Goal: Task Accomplishment & Management: Use online tool/utility

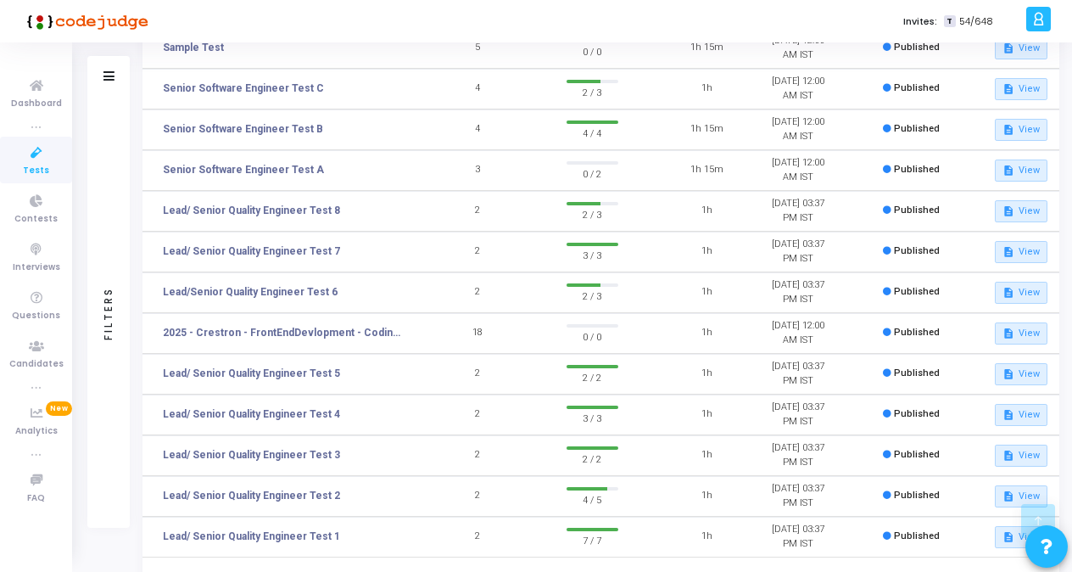
scroll to position [338, 0]
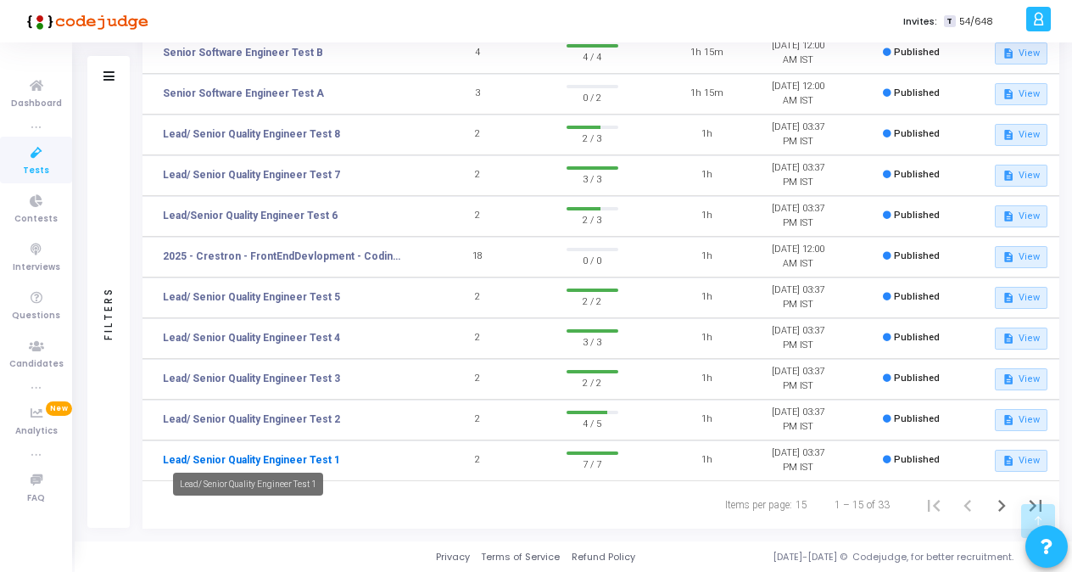
click at [276, 452] on link "Lead/ Senior Quality Engineer Test 1" at bounding box center [251, 459] width 177 height 15
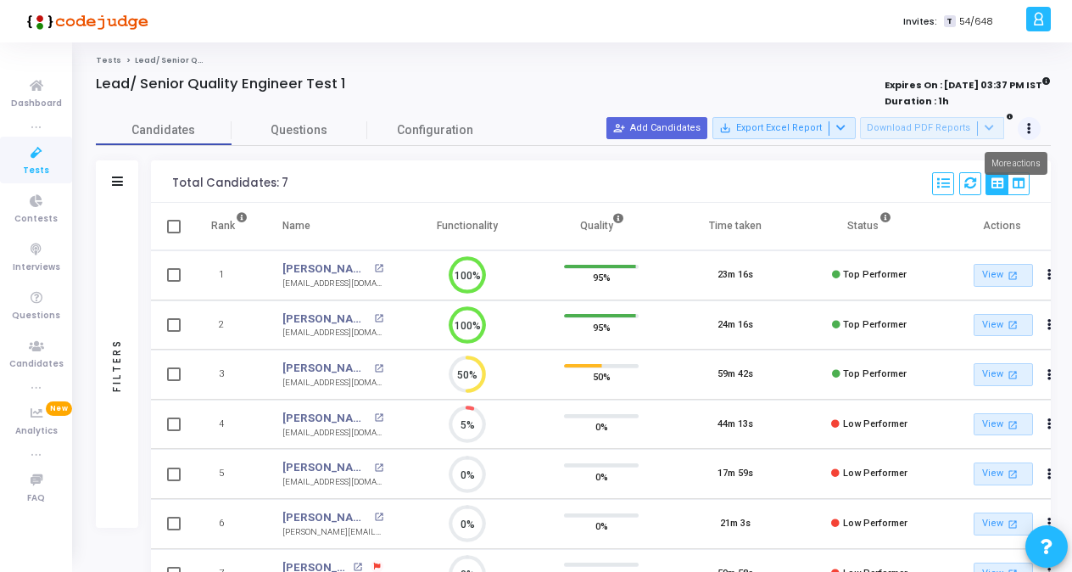
click at [1030, 125] on icon at bounding box center [1030, 129] width 4 height 8
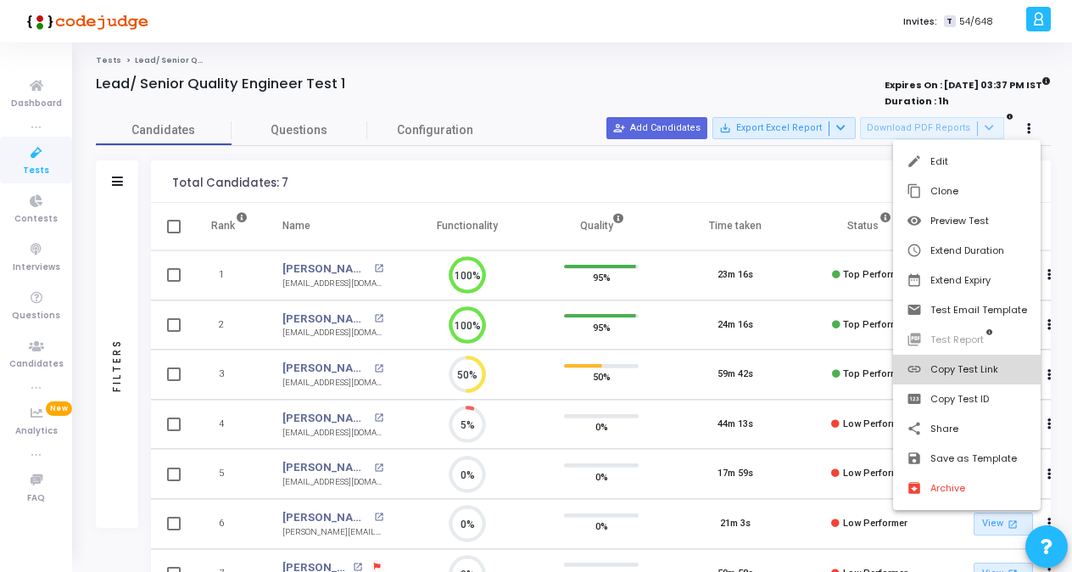
click at [950, 367] on button "link Copy Test Link" at bounding box center [967, 370] width 148 height 30
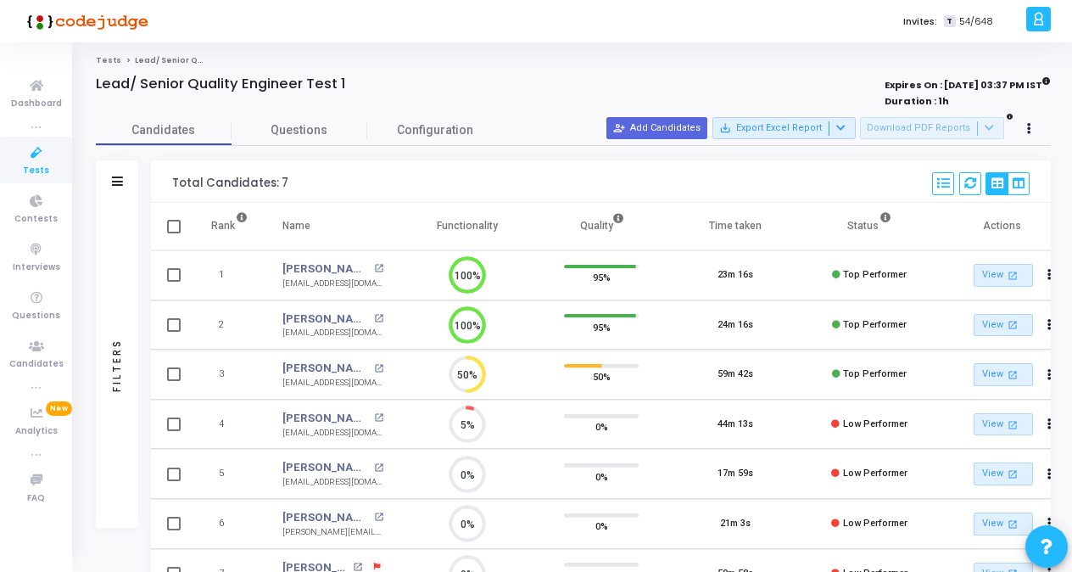
click at [49, 165] on link "Tests" at bounding box center [36, 160] width 72 height 47
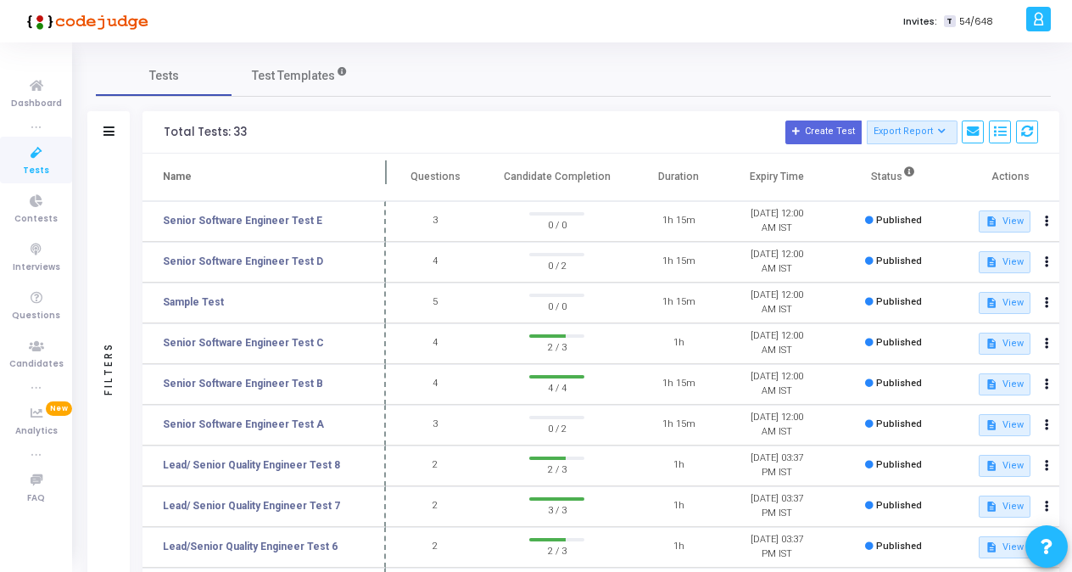
drag, startPoint x: 326, startPoint y: 179, endPoint x: 385, endPoint y: 182, distance: 59.5
click at [385, 182] on span at bounding box center [386, 177] width 17 height 47
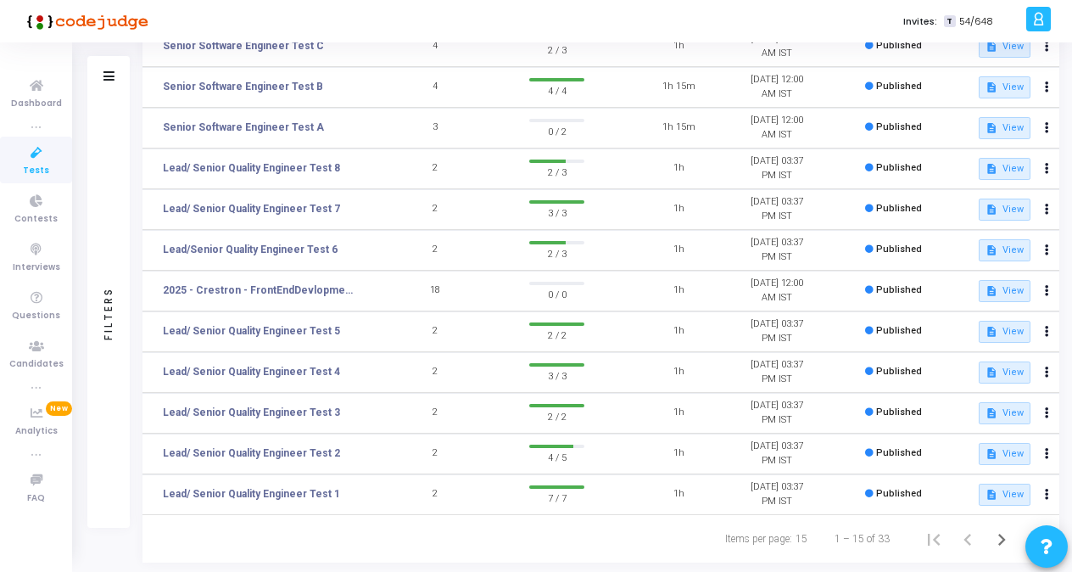
scroll to position [331, 0]
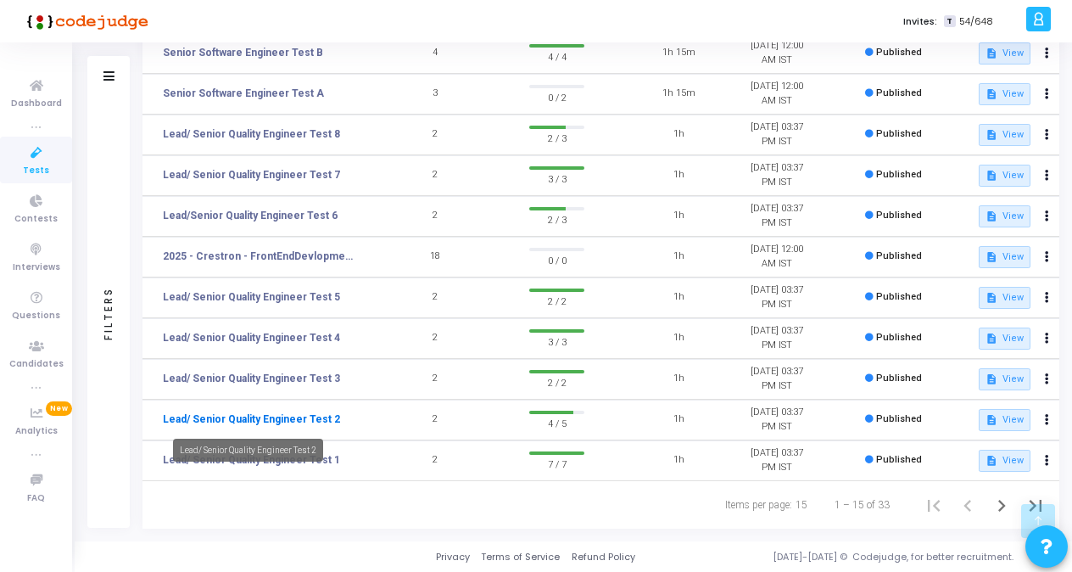
click at [255, 419] on link "Lead/ Senior Quality Engineer Test 2" at bounding box center [251, 419] width 177 height 15
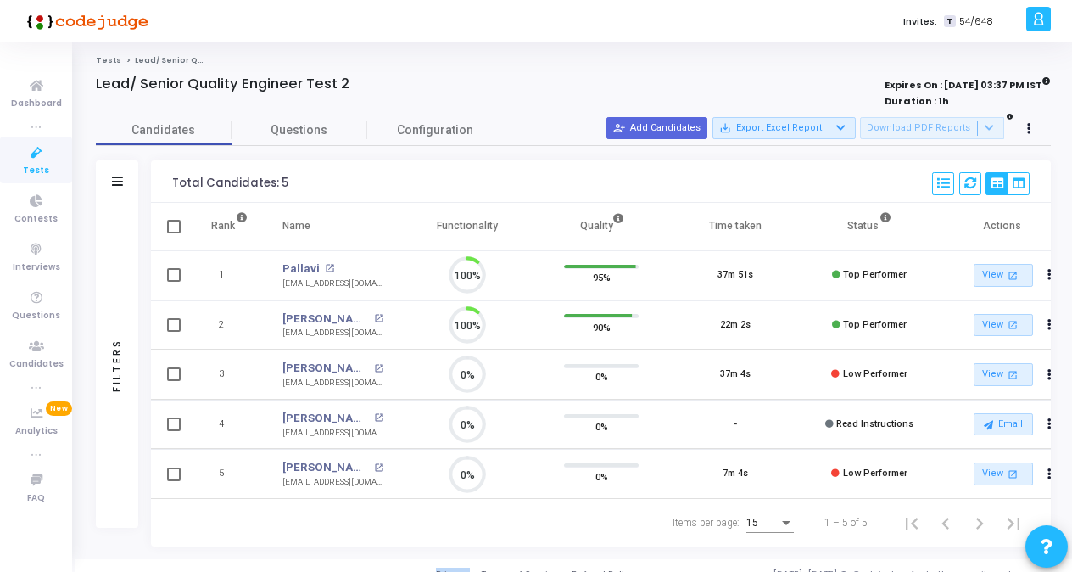
scroll to position [36, 42]
click at [1023, 130] on button at bounding box center [1030, 129] width 24 height 24
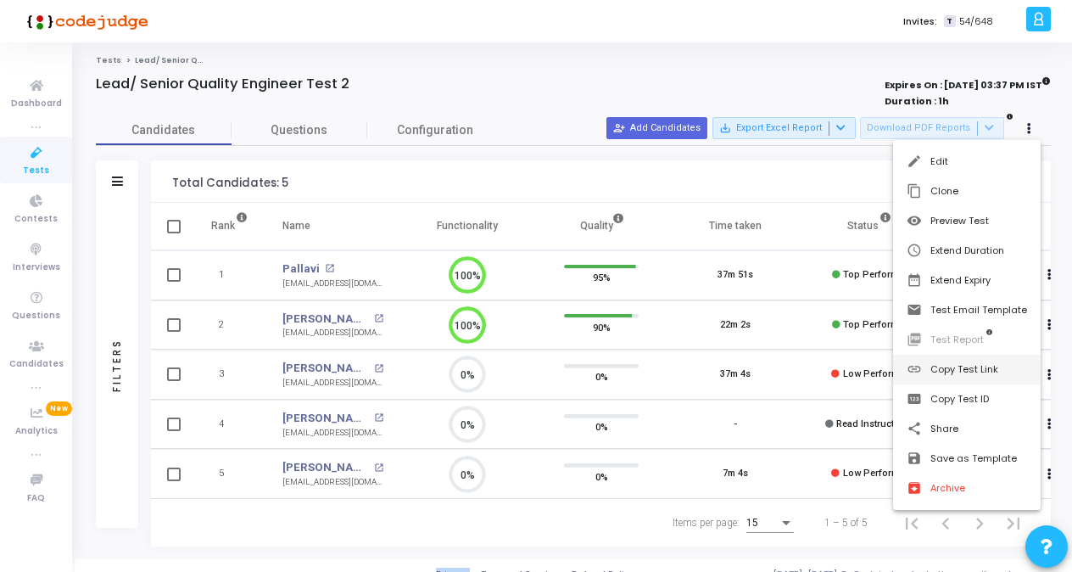
click at [955, 370] on button "link Copy Test Link" at bounding box center [967, 370] width 148 height 30
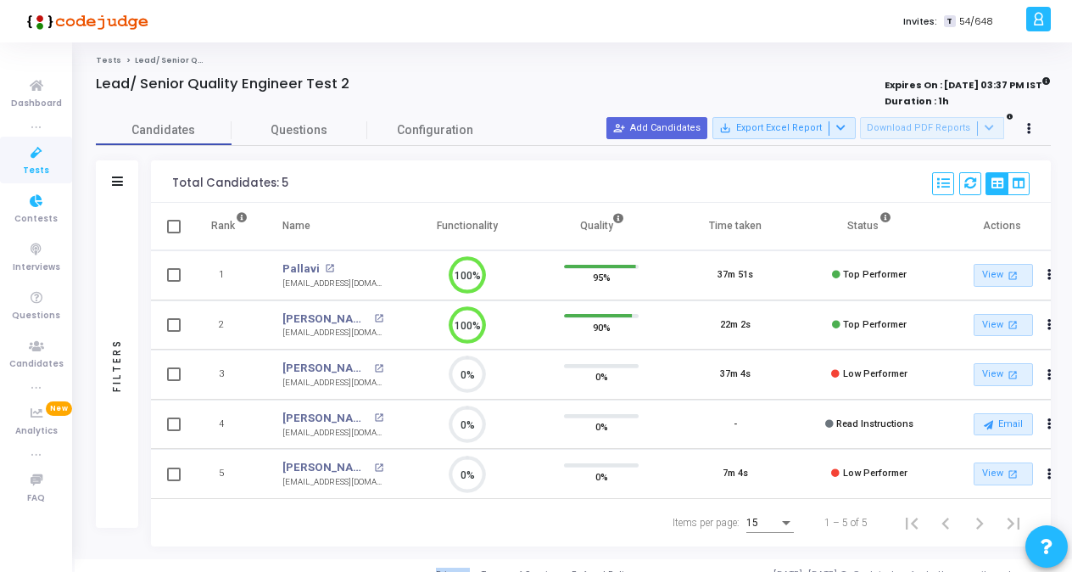
click at [37, 164] on span "Tests" at bounding box center [36, 171] width 26 height 14
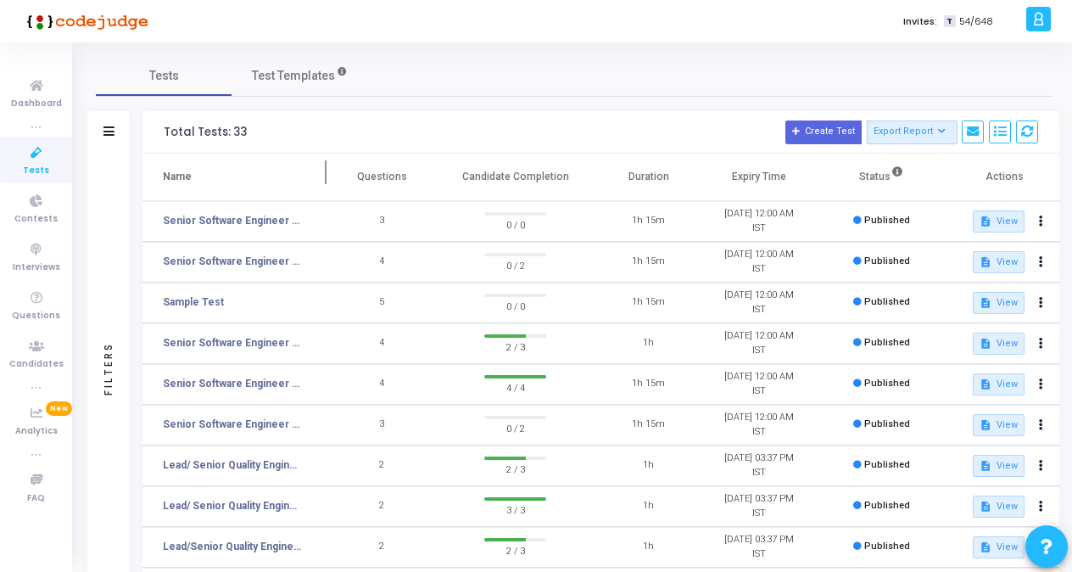
click at [326, 178] on span at bounding box center [326, 177] width 17 height 47
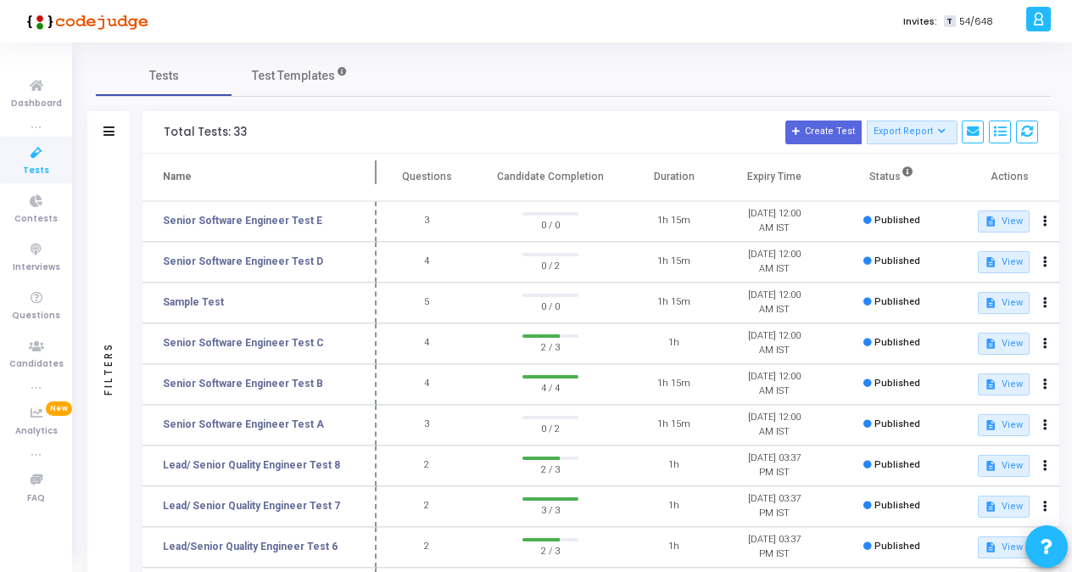
drag, startPoint x: 324, startPoint y: 178, endPoint x: 374, endPoint y: 193, distance: 52.3
click at [374, 193] on span at bounding box center [376, 177] width 17 height 47
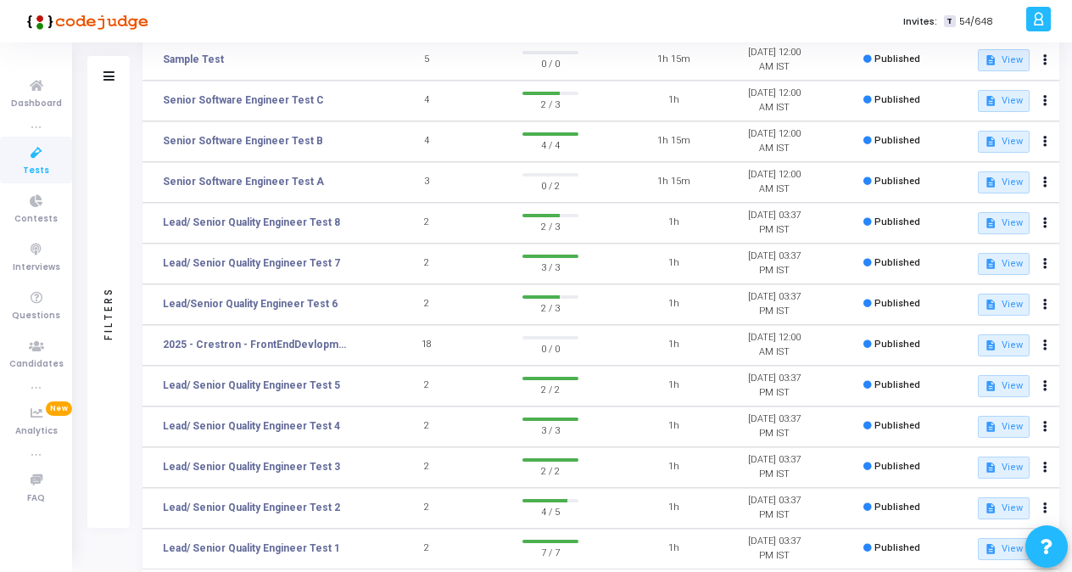
scroll to position [331, 0]
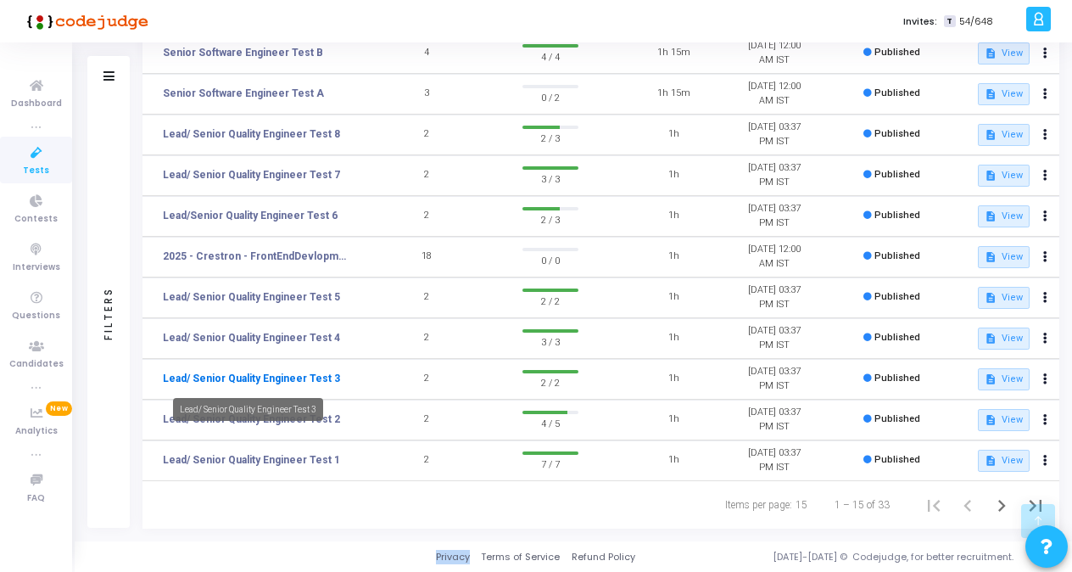
click at [322, 372] on link "Lead/ Senior Quality Engineer Test 3" at bounding box center [251, 378] width 177 height 15
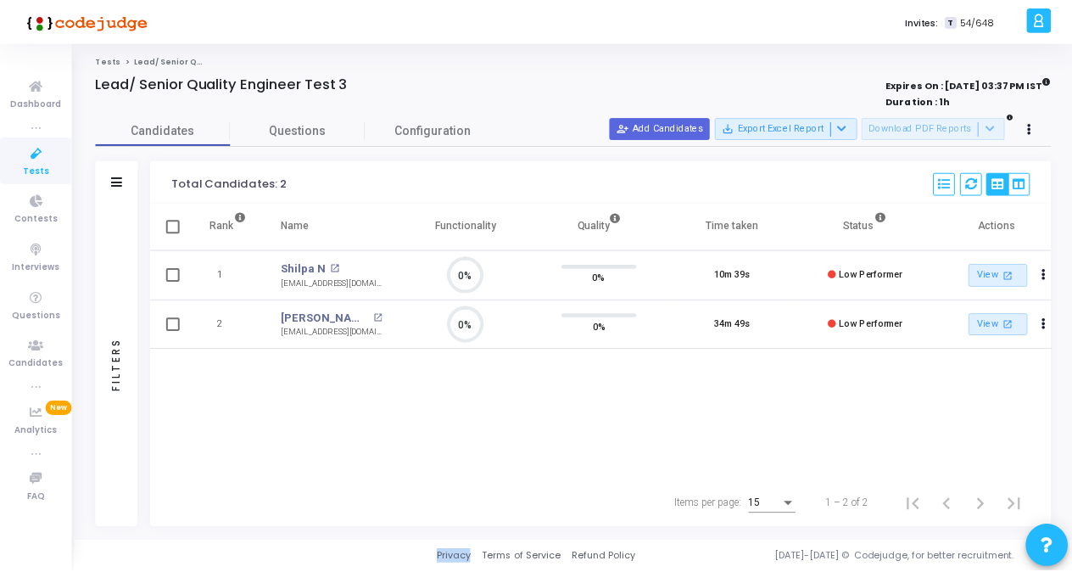
scroll to position [36, 42]
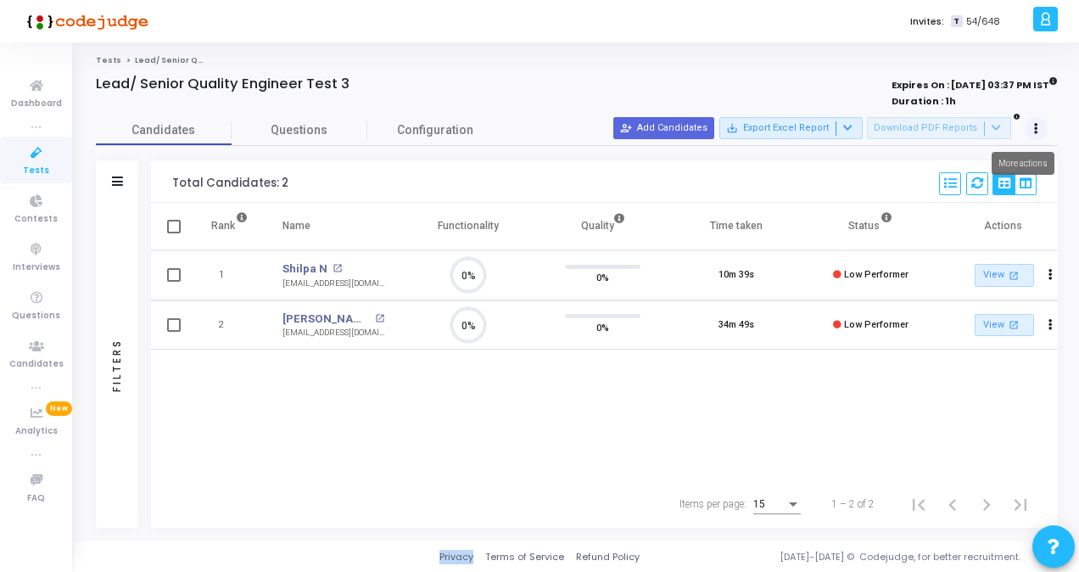
click at [1030, 127] on button at bounding box center [1037, 129] width 24 height 24
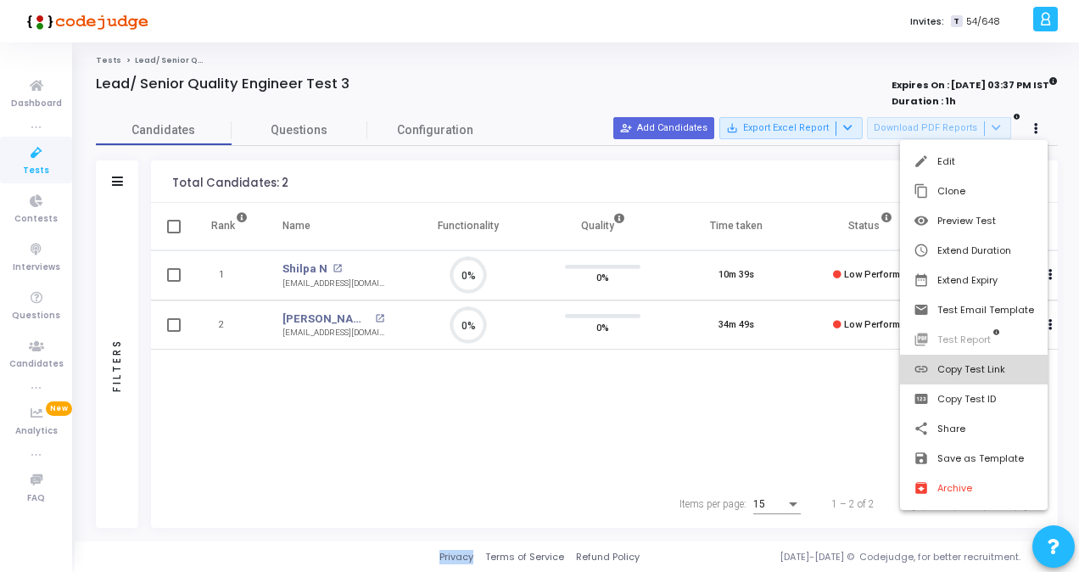
click at [966, 372] on button "link Copy Test Link" at bounding box center [974, 370] width 148 height 30
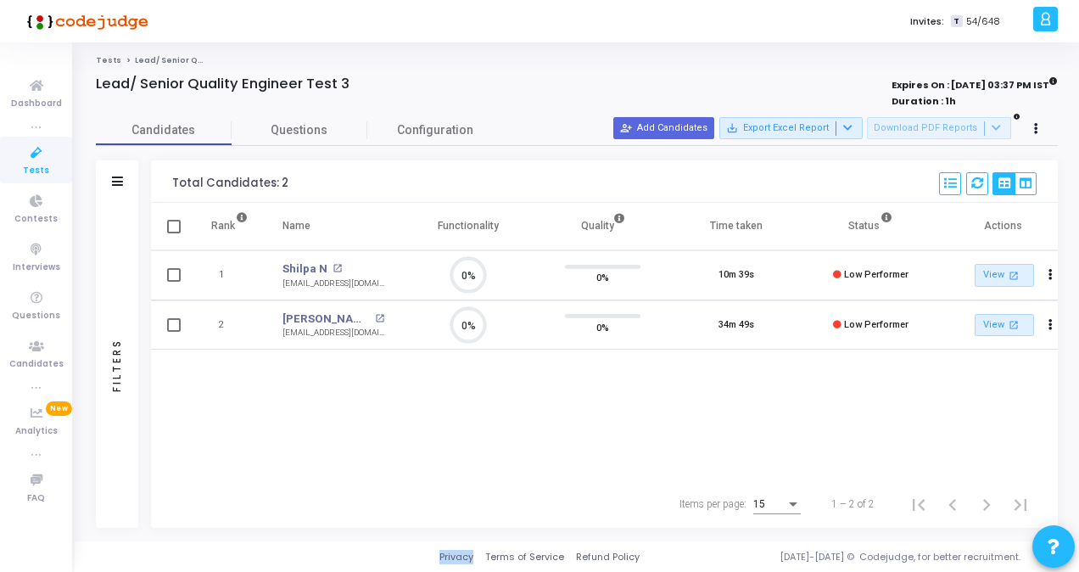
click at [26, 157] on icon at bounding box center [37, 153] width 36 height 21
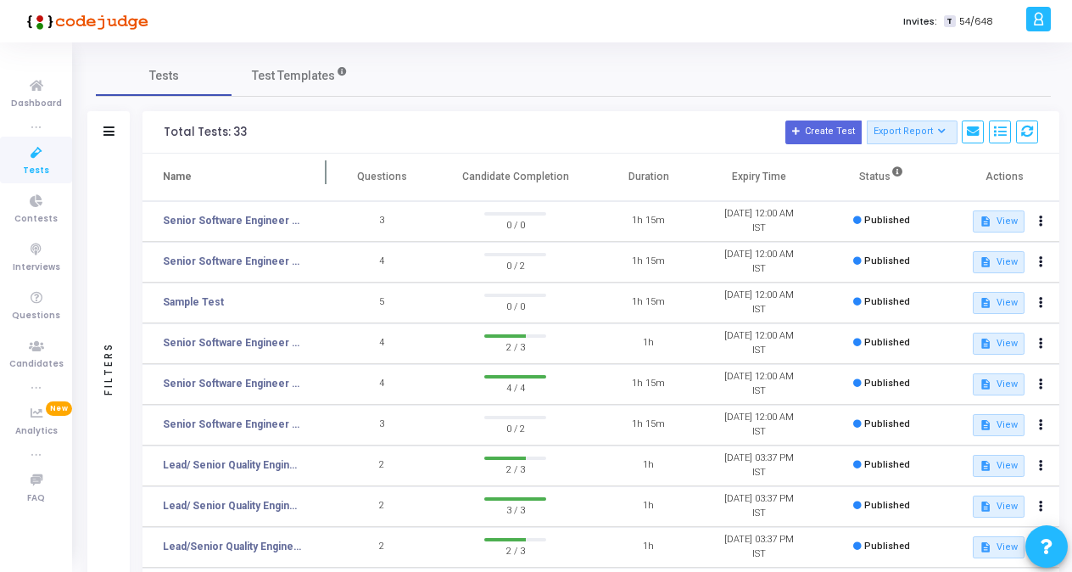
click at [285, 185] on th "Name" at bounding box center [235, 178] width 184 height 48
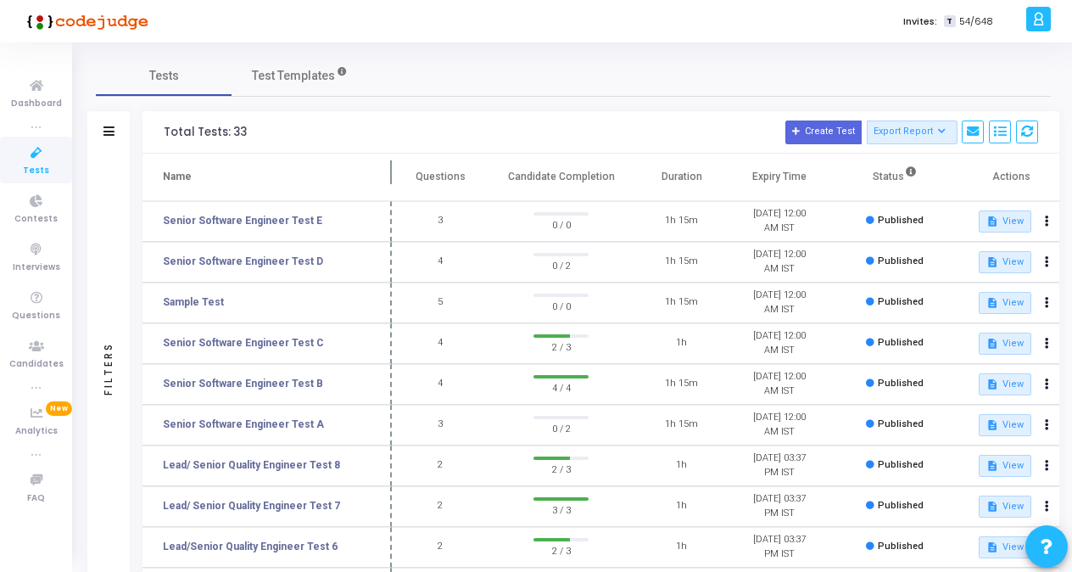
drag, startPoint x: 324, startPoint y: 174, endPoint x: 389, endPoint y: 174, distance: 65.3
click at [389, 174] on span at bounding box center [392, 177] width 17 height 47
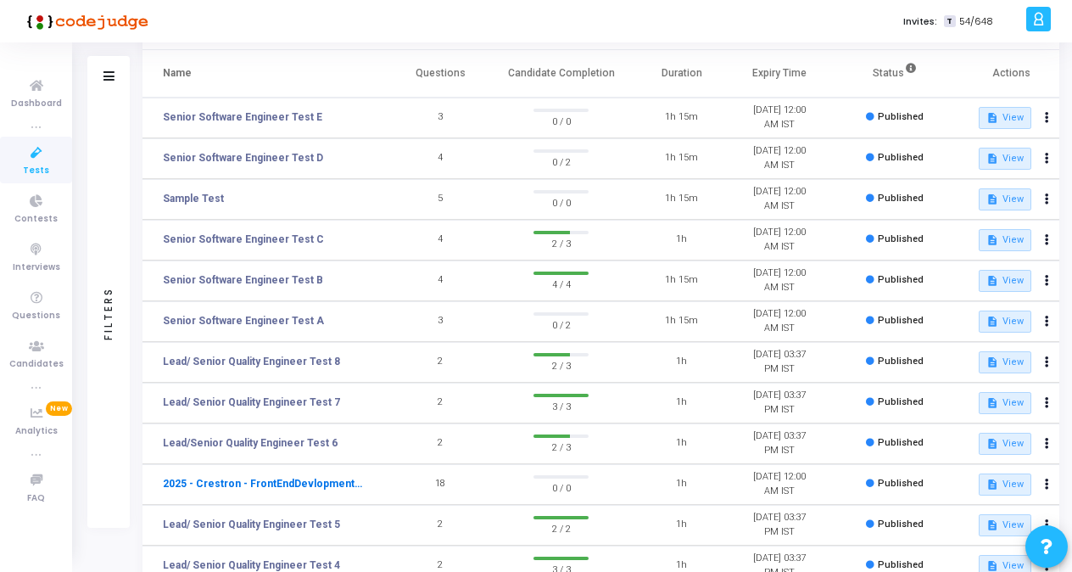
scroll to position [255, 0]
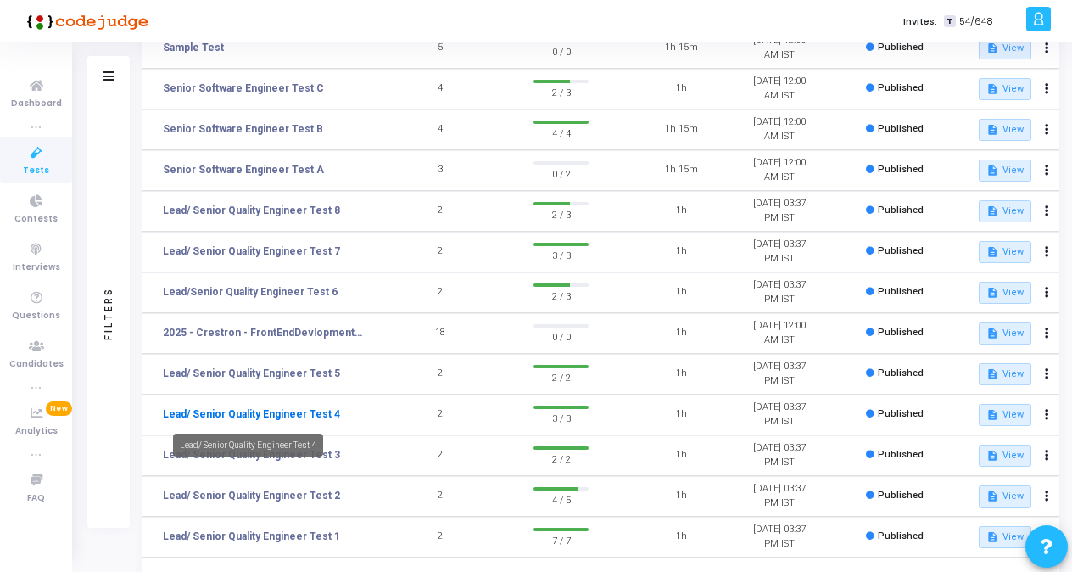
click at [291, 410] on link "Lead/ Senior Quality Engineer Test 4" at bounding box center [251, 413] width 177 height 15
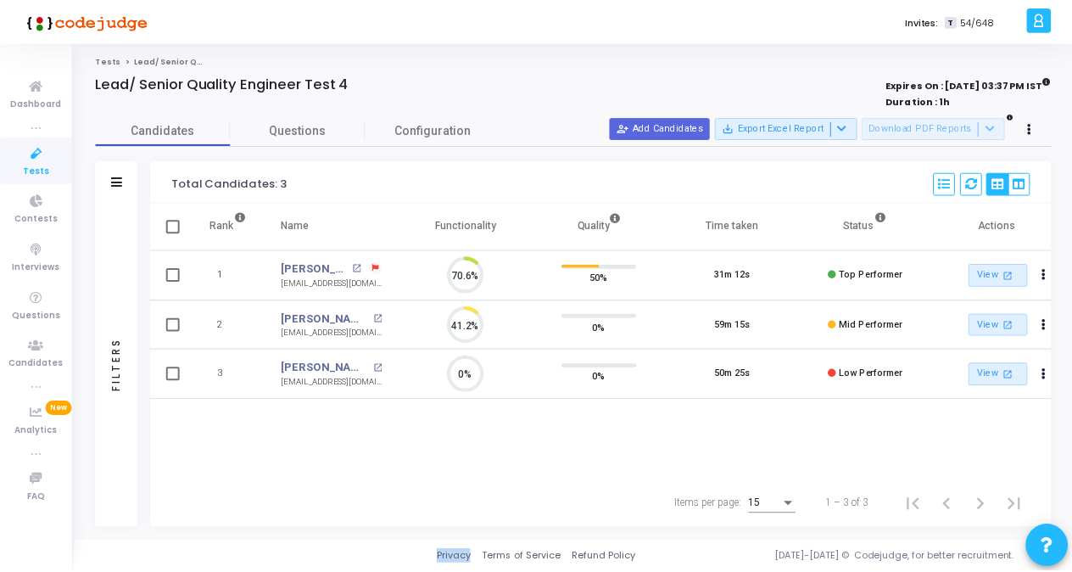
scroll to position [36, 42]
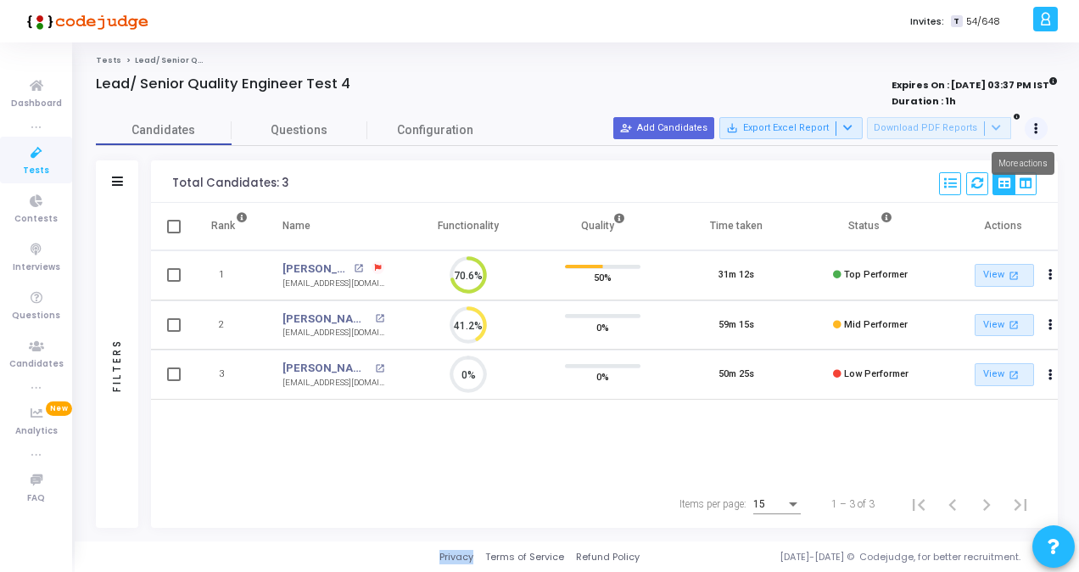
click at [1039, 132] on button at bounding box center [1037, 129] width 24 height 24
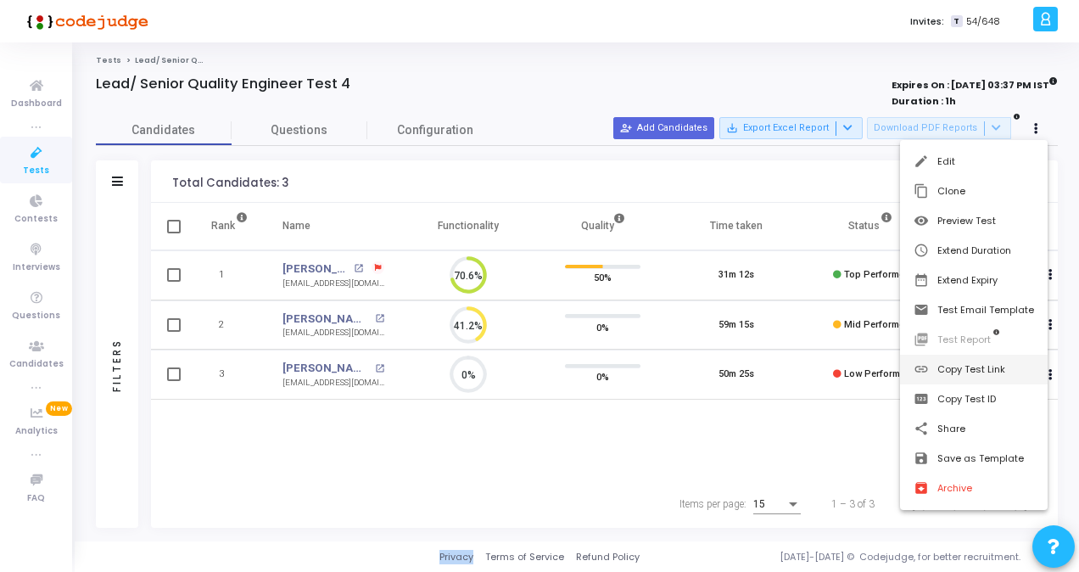
click at [962, 376] on button "link Copy Test Link" at bounding box center [974, 370] width 148 height 30
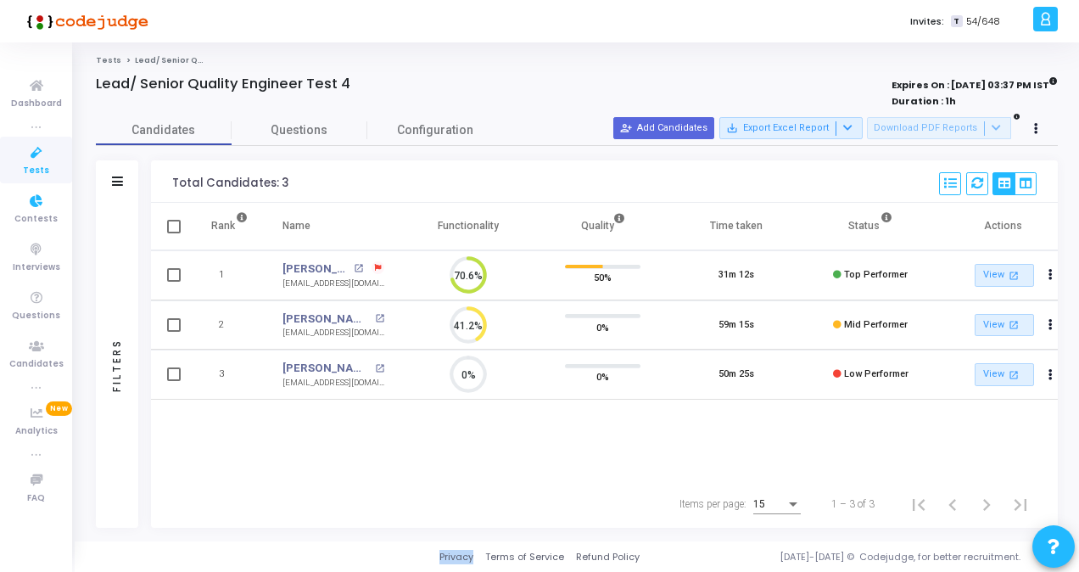
click at [26, 154] on icon at bounding box center [37, 153] width 36 height 21
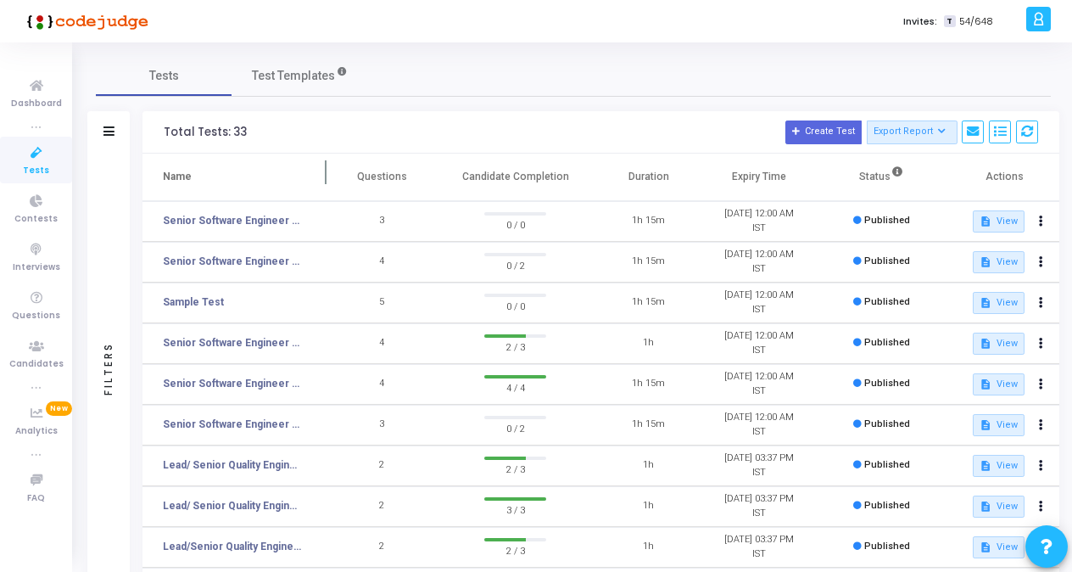
drag, startPoint x: 313, startPoint y: 192, endPoint x: 319, endPoint y: 179, distance: 14.0
click at [316, 184] on th "Name" at bounding box center [235, 178] width 184 height 48
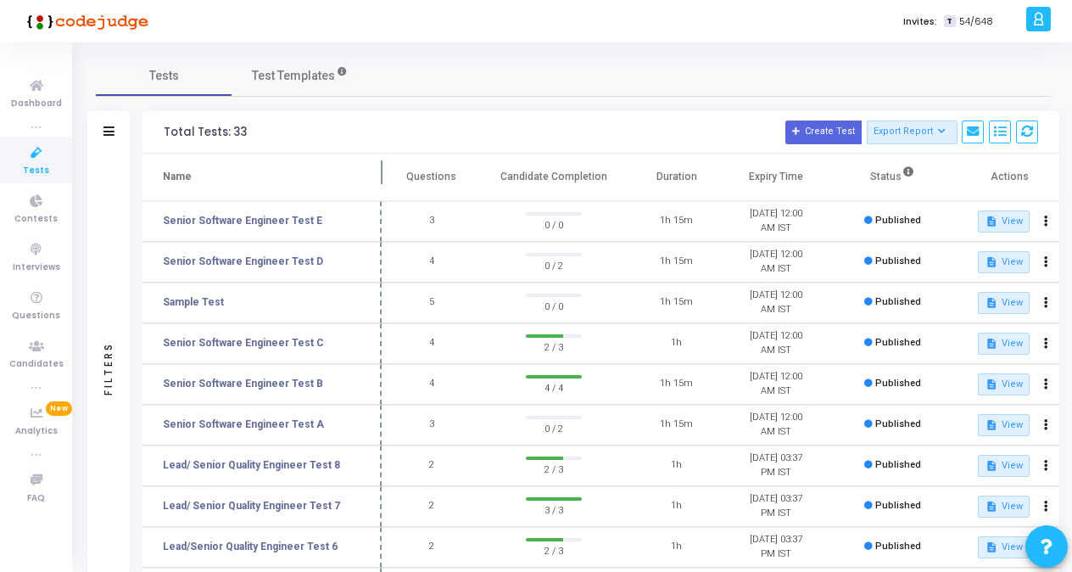
drag, startPoint x: 329, startPoint y: 172, endPoint x: 384, endPoint y: 168, distance: 55.3
click at [384, 168] on span at bounding box center [381, 177] width 17 height 47
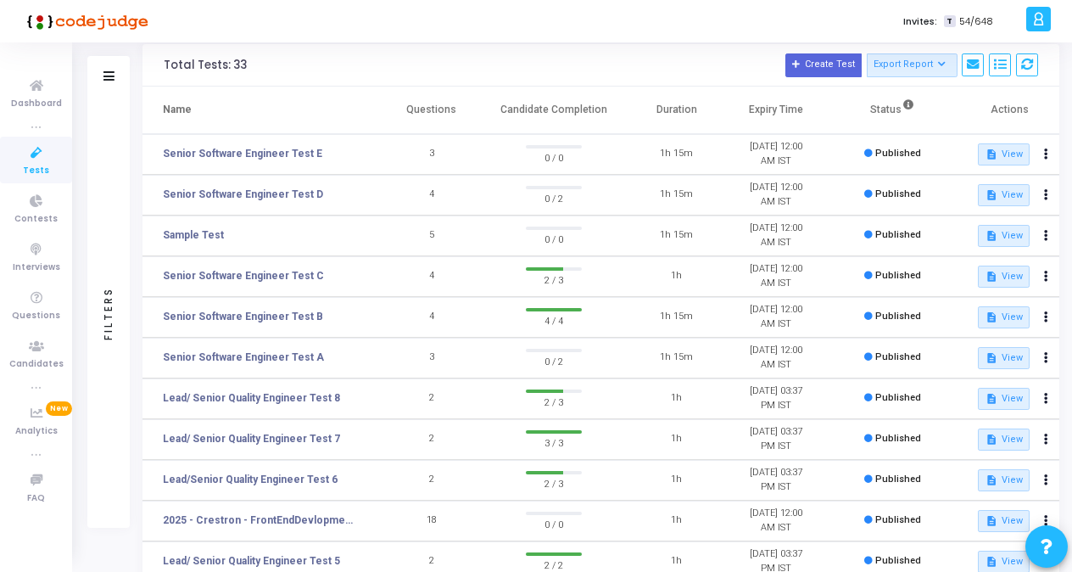
scroll to position [331, 0]
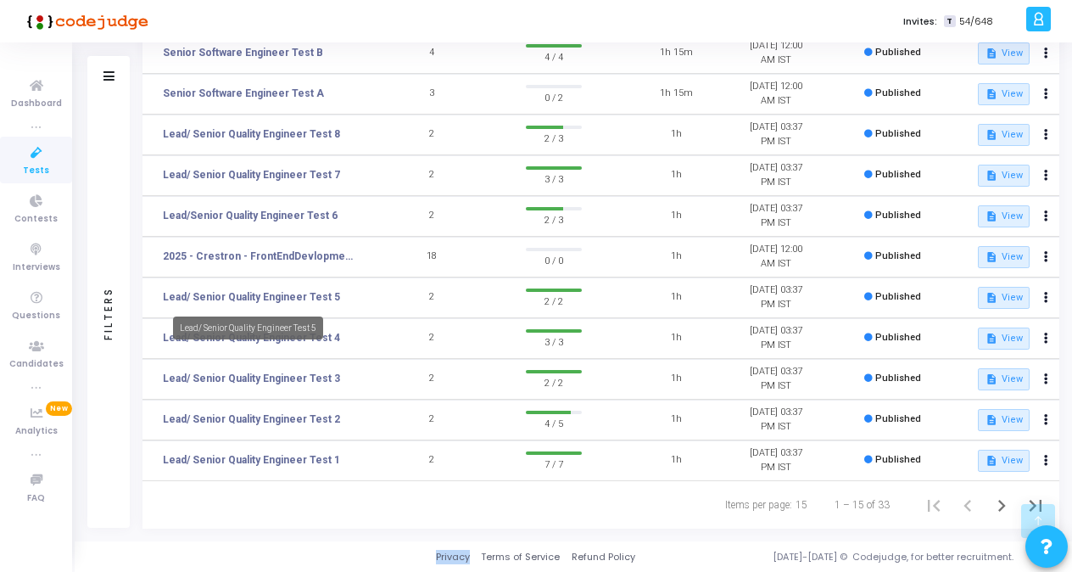
click at [278, 288] on td "Lead/ Senior Quality Engineer Test 5" at bounding box center [262, 297] width 239 height 41
click at [289, 290] on link "Lead/ Senior Quality Engineer Test 5" at bounding box center [251, 296] width 177 height 15
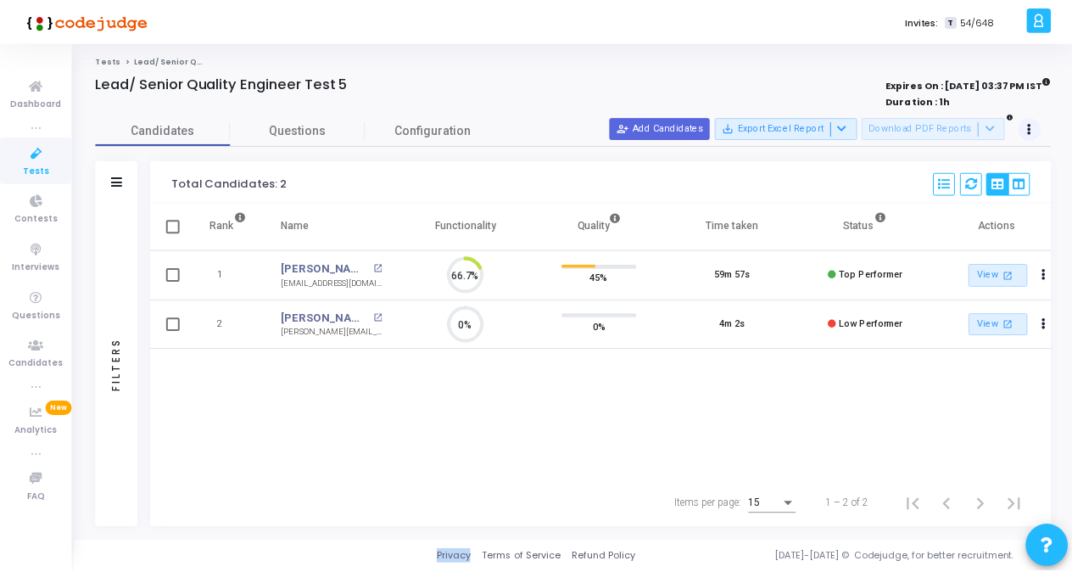
scroll to position [36, 42]
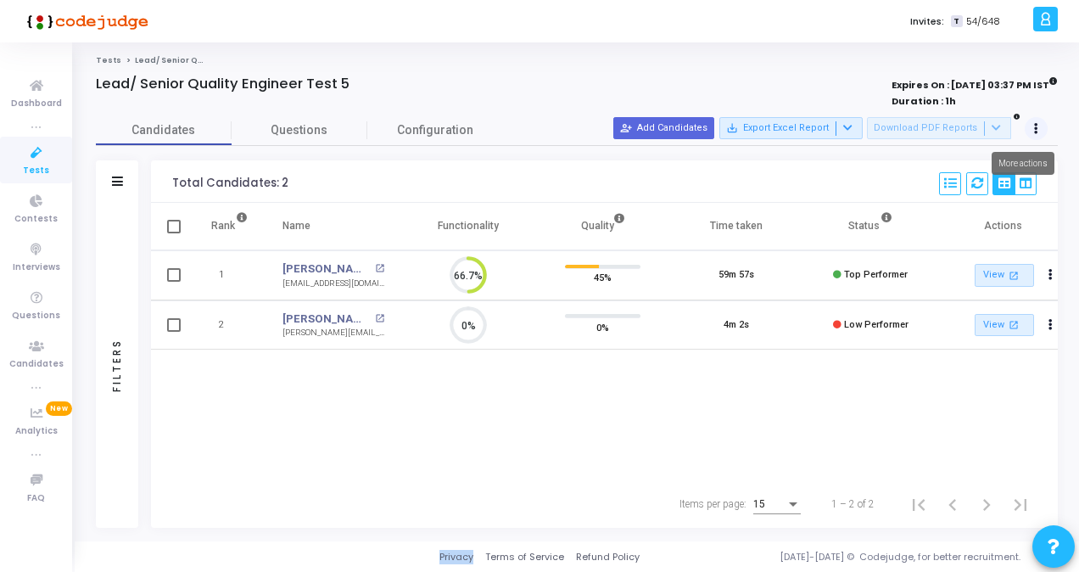
click at [1034, 127] on icon at bounding box center [1036, 129] width 4 height 8
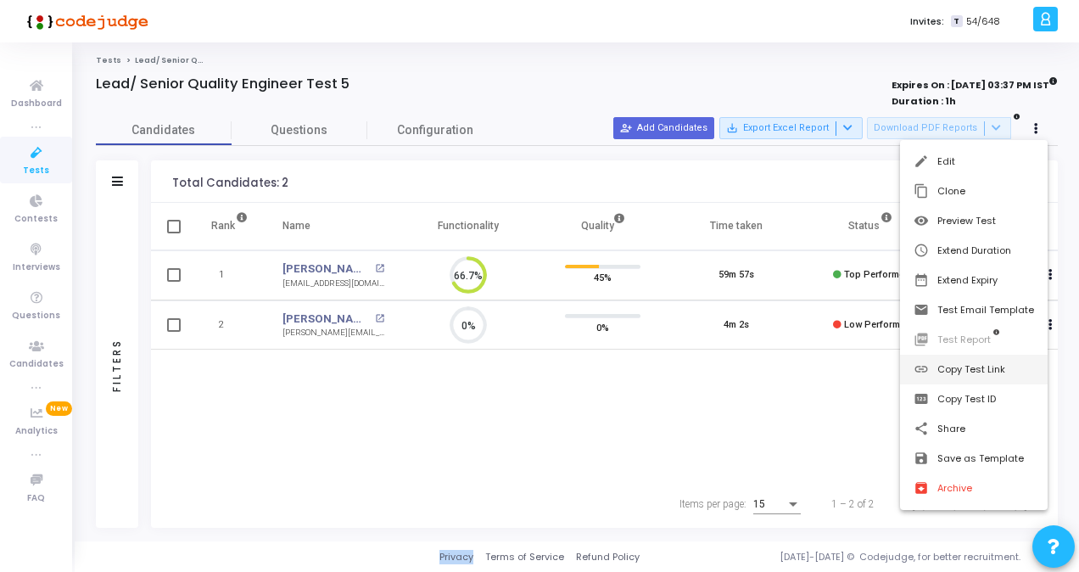
click at [971, 377] on button "link Copy Test Link" at bounding box center [974, 370] width 148 height 30
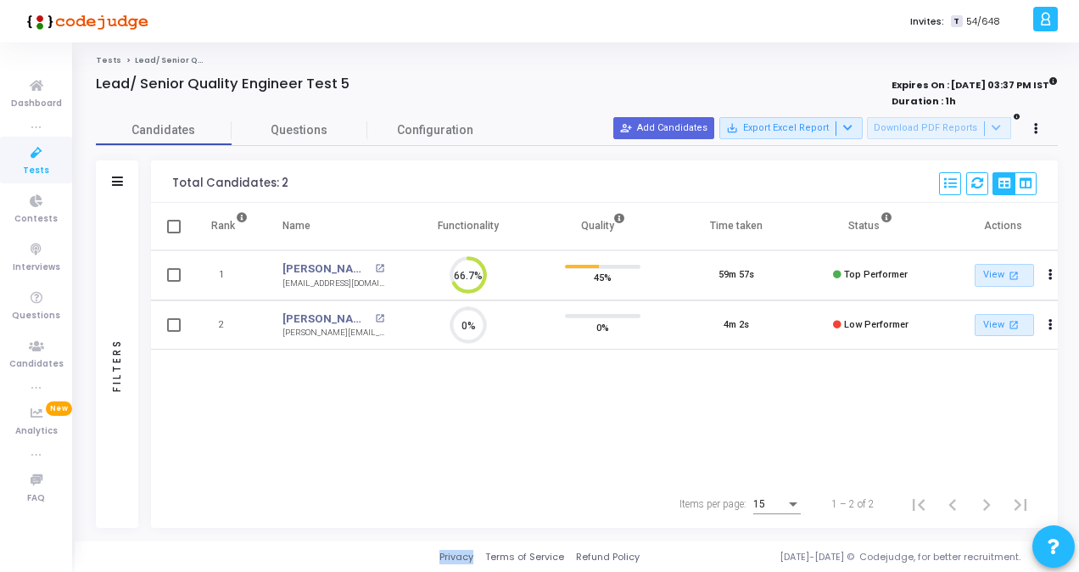
click at [37, 166] on span "Tests" at bounding box center [36, 171] width 26 height 14
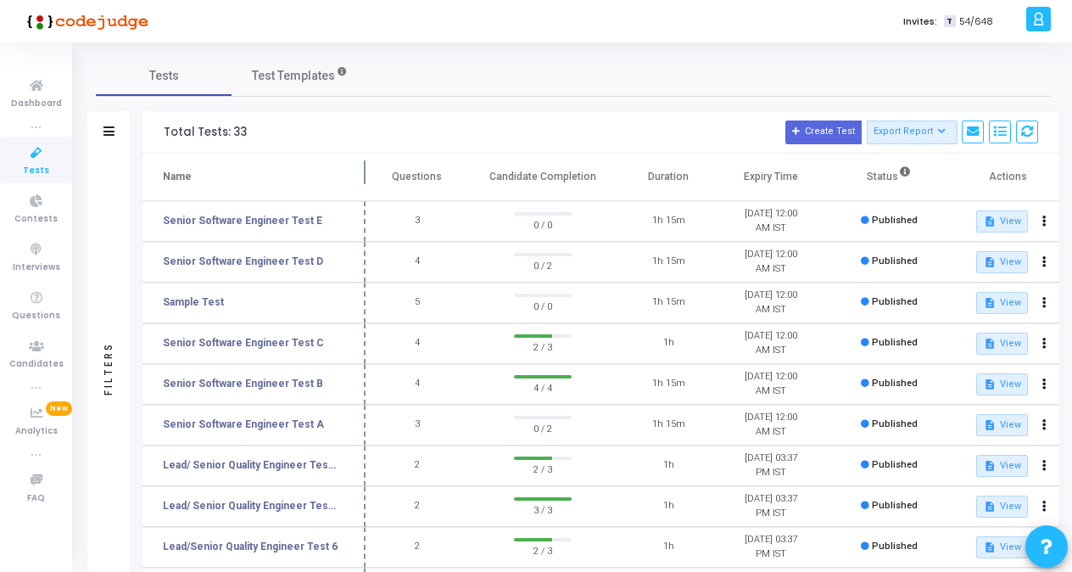
drag, startPoint x: 326, startPoint y: 175, endPoint x: 348, endPoint y: 178, distance: 22.3
click at [364, 165] on span at bounding box center [365, 177] width 17 height 47
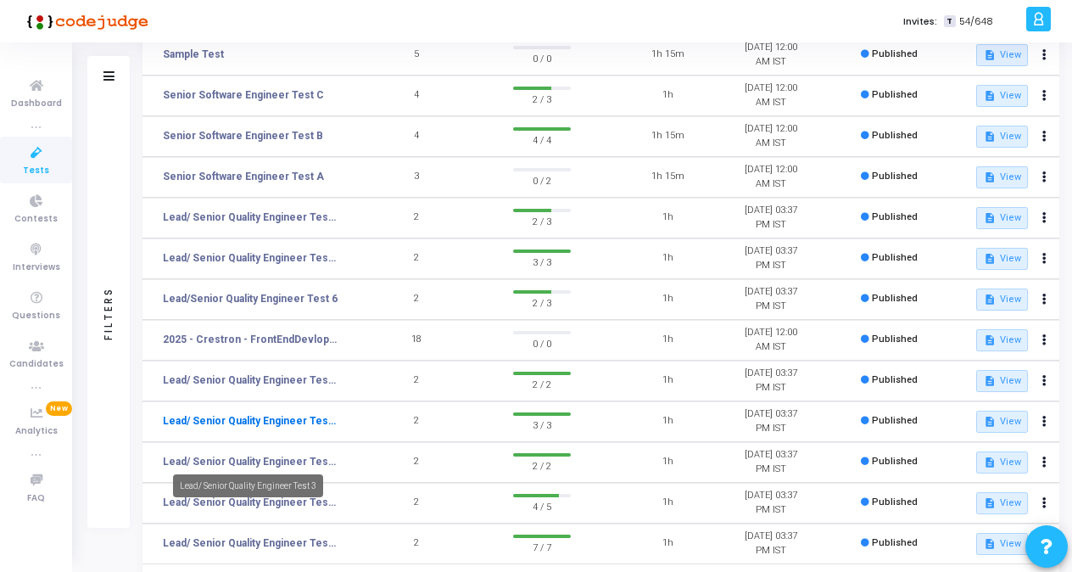
scroll to position [255, 0]
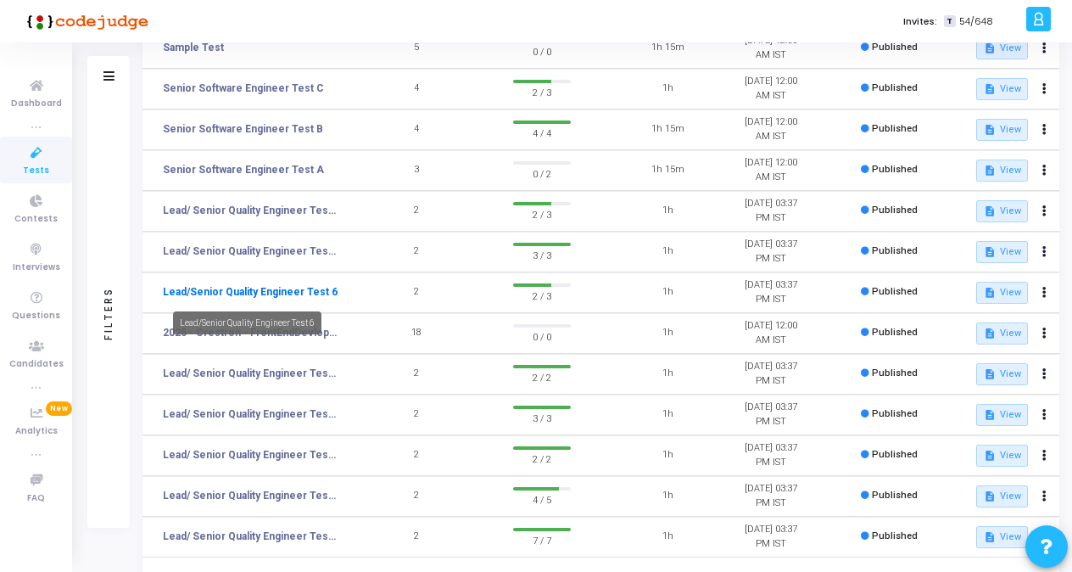
click at [288, 292] on link "Lead/Senior Quality Engineer Test 6" at bounding box center [250, 291] width 175 height 15
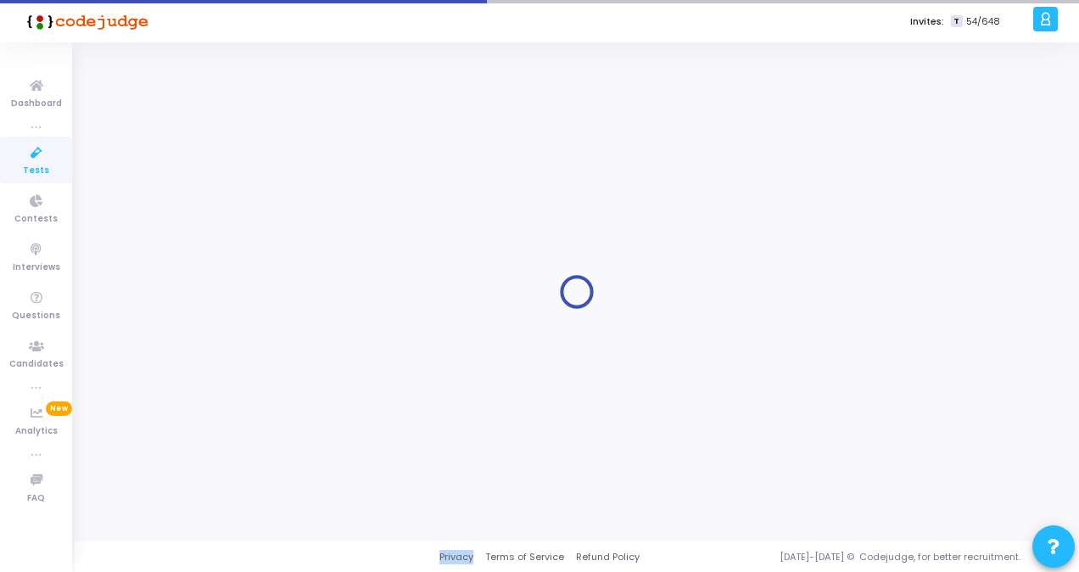
click at [288, 292] on div at bounding box center [577, 291] width 962 height 473
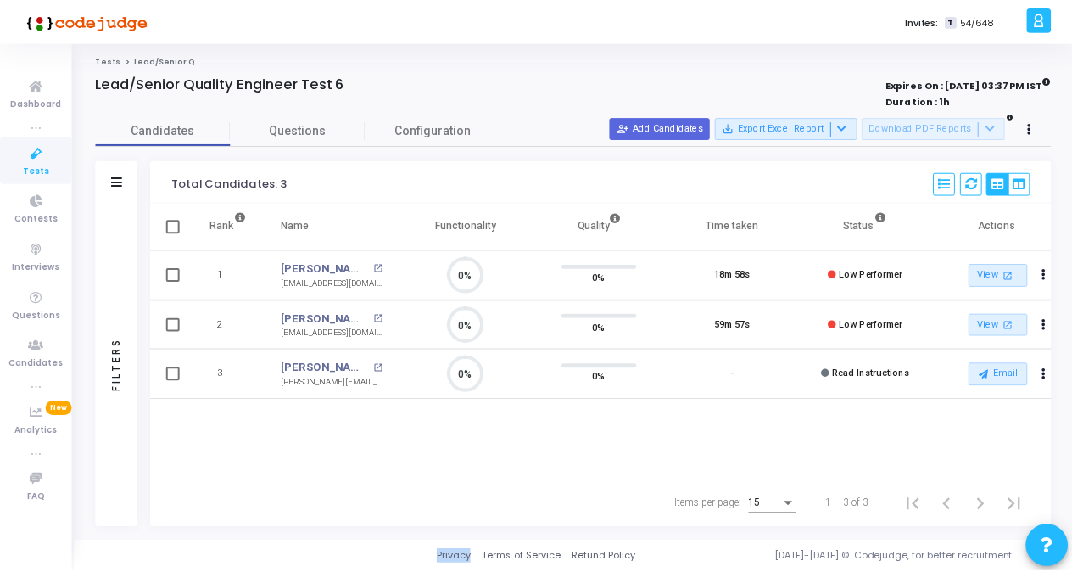
scroll to position [36, 42]
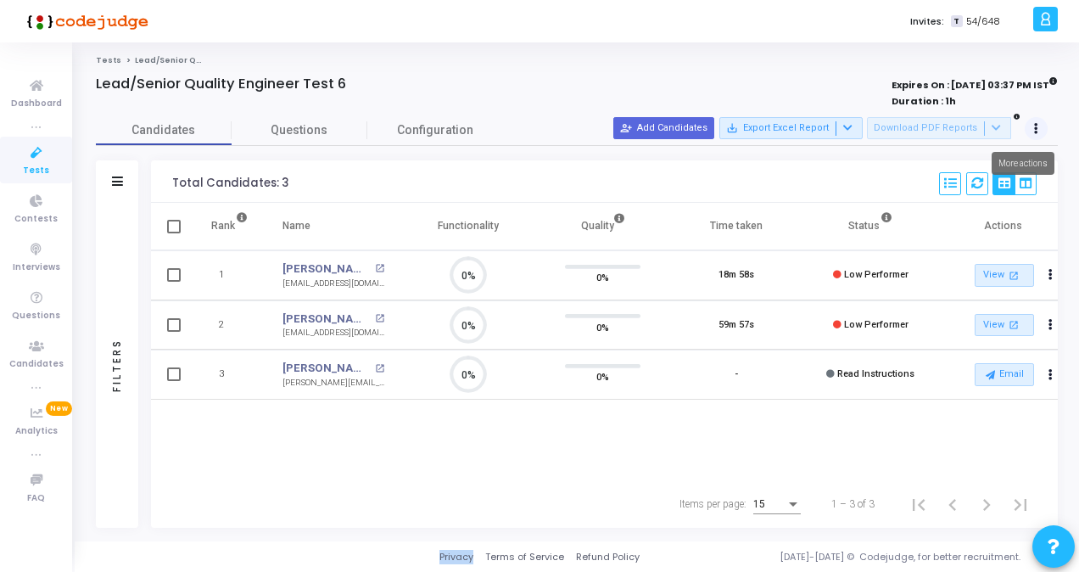
click at [1035, 127] on icon at bounding box center [1036, 129] width 4 height 8
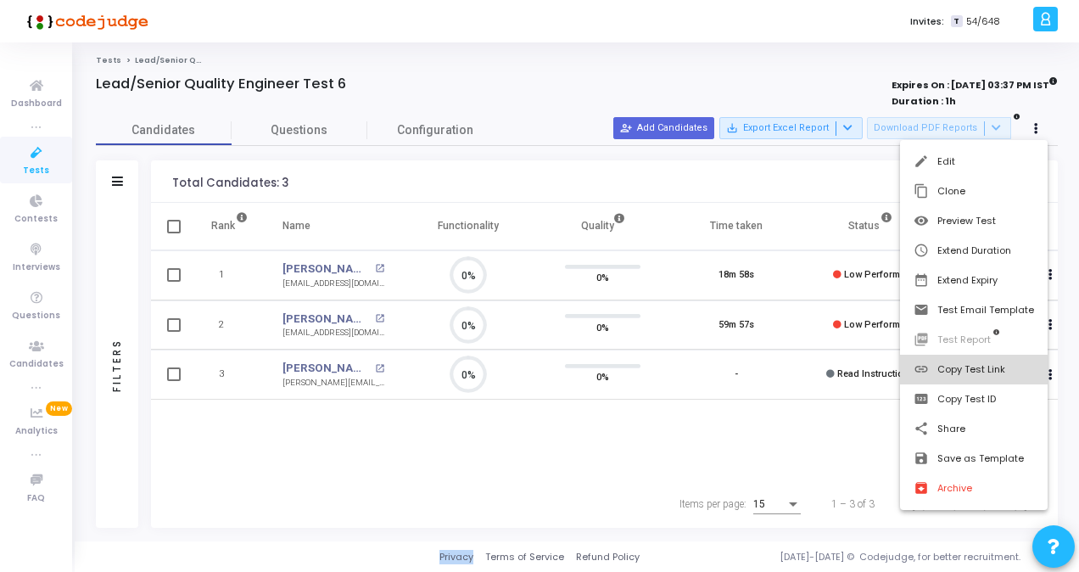
click at [967, 378] on button "link Copy Test Link" at bounding box center [974, 370] width 148 height 30
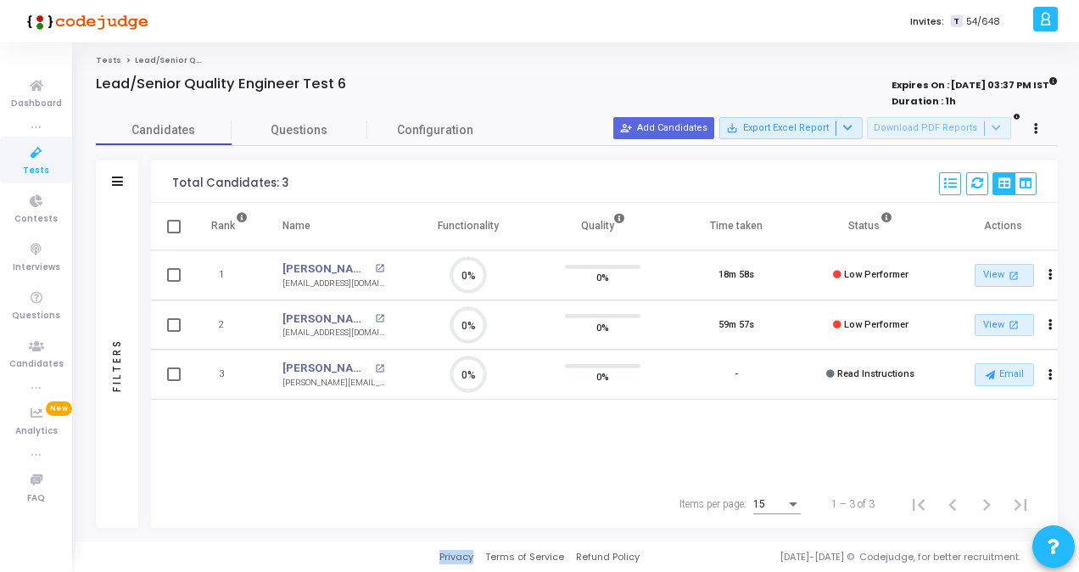
click at [32, 164] on span "Tests" at bounding box center [36, 171] width 26 height 14
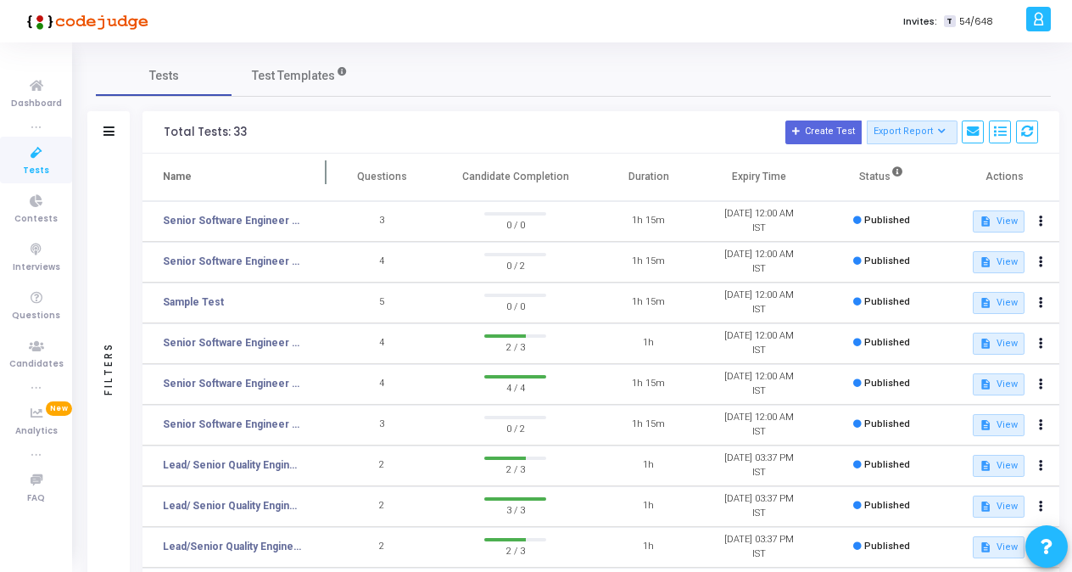
click at [227, 187] on th "Name" at bounding box center [235, 178] width 184 height 48
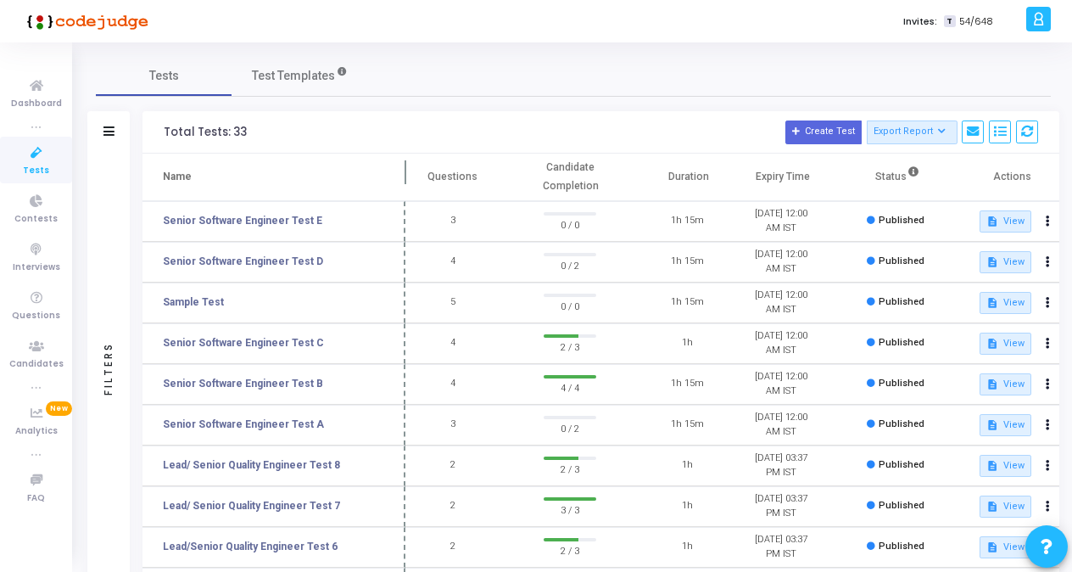
drag, startPoint x: 324, startPoint y: 173, endPoint x: 403, endPoint y: 173, distance: 78.9
click at [403, 173] on span at bounding box center [405, 177] width 17 height 47
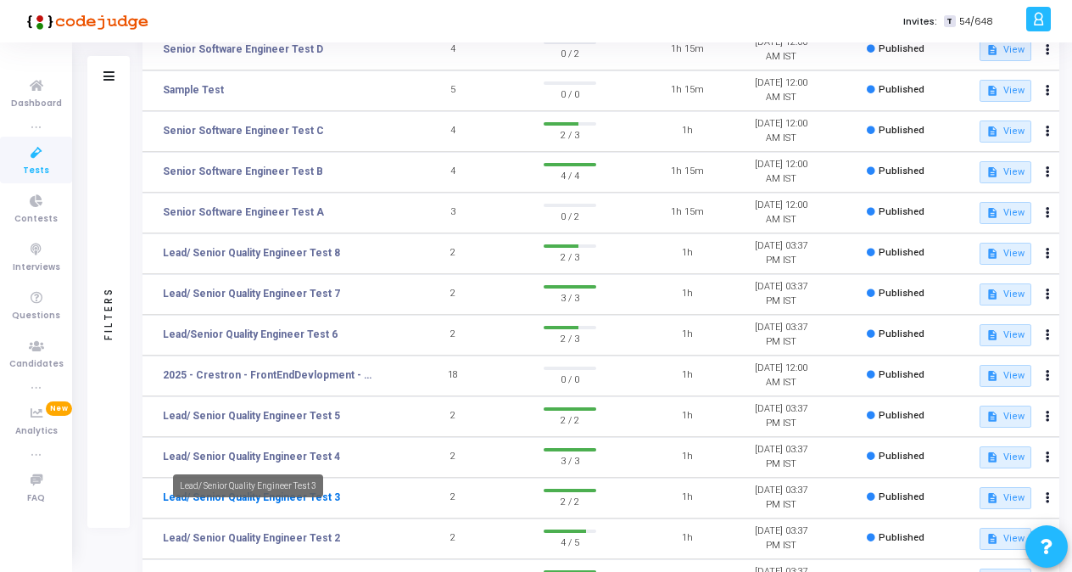
scroll to position [255, 0]
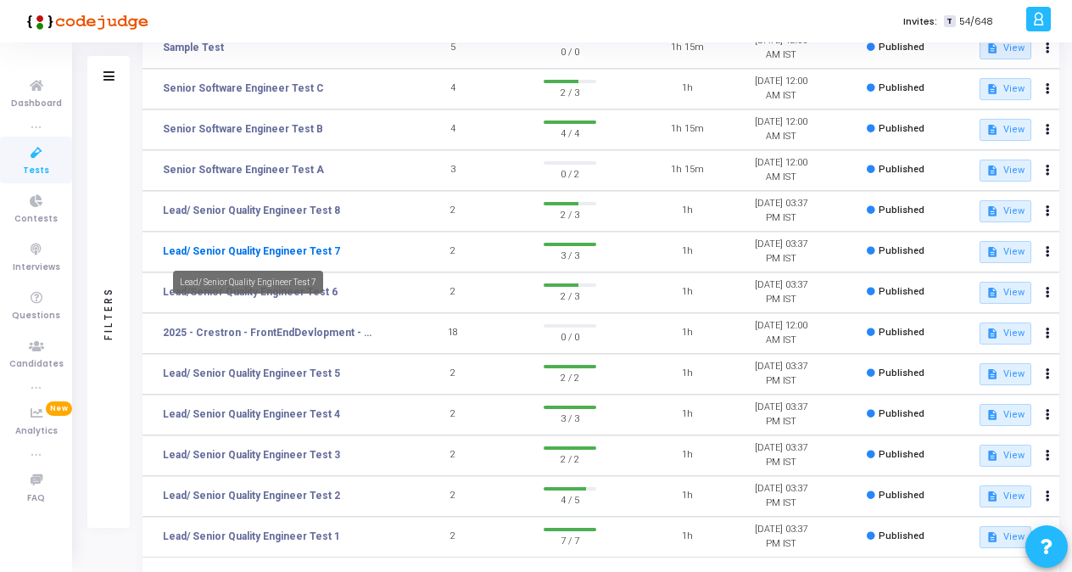
click at [271, 253] on link "Lead/ Senior Quality Engineer Test 7" at bounding box center [251, 251] width 177 height 15
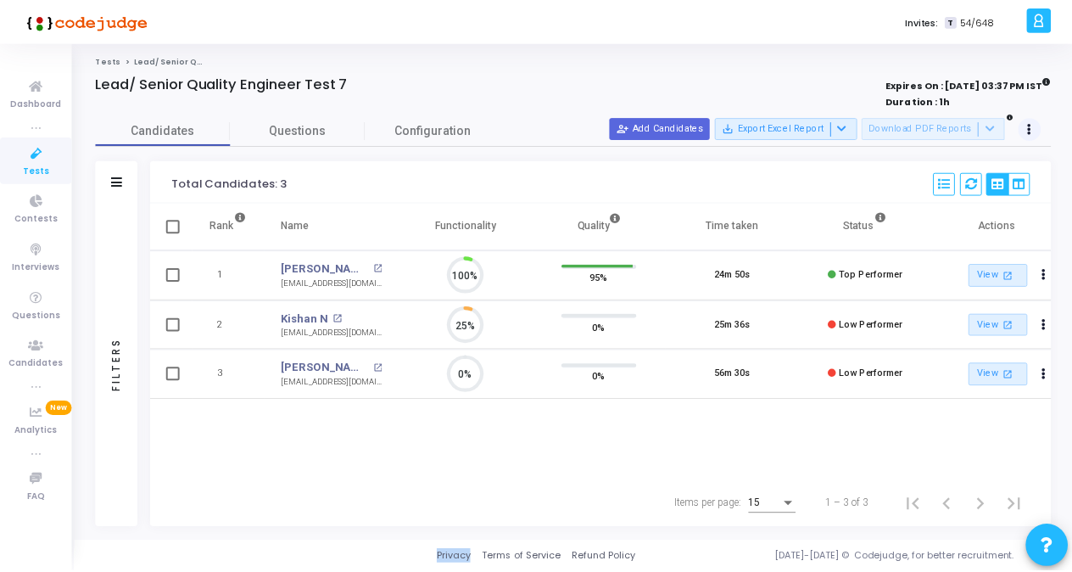
scroll to position [36, 42]
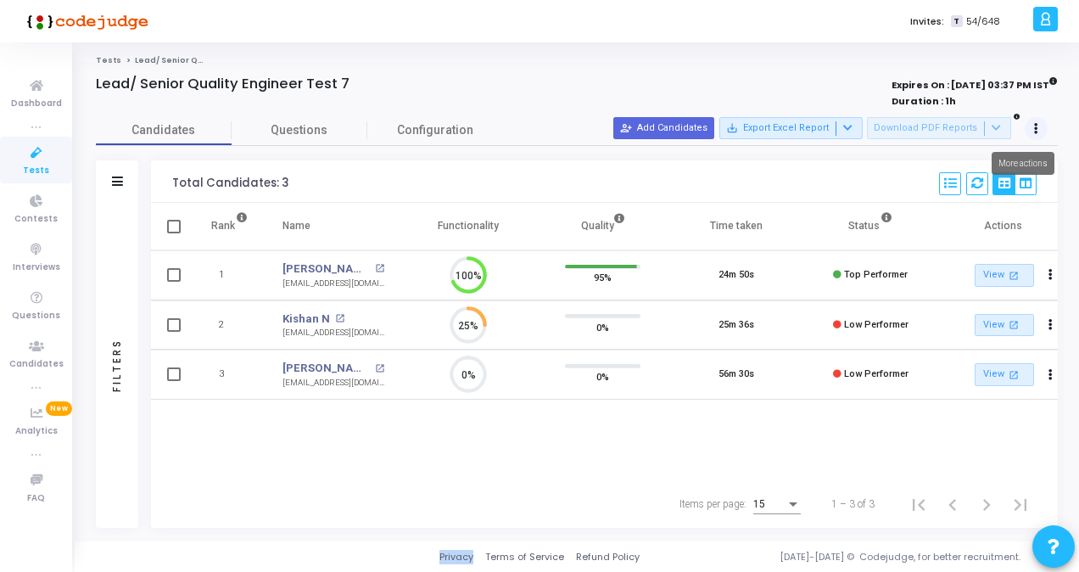
click at [1039, 127] on button at bounding box center [1037, 129] width 24 height 24
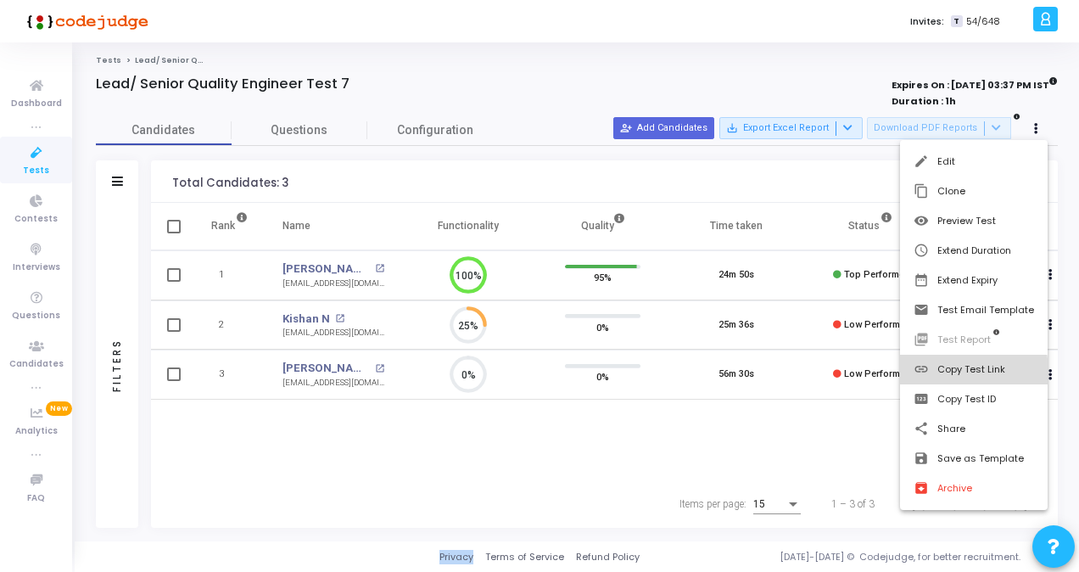
click at [950, 372] on button "link Copy Test Link" at bounding box center [974, 370] width 148 height 30
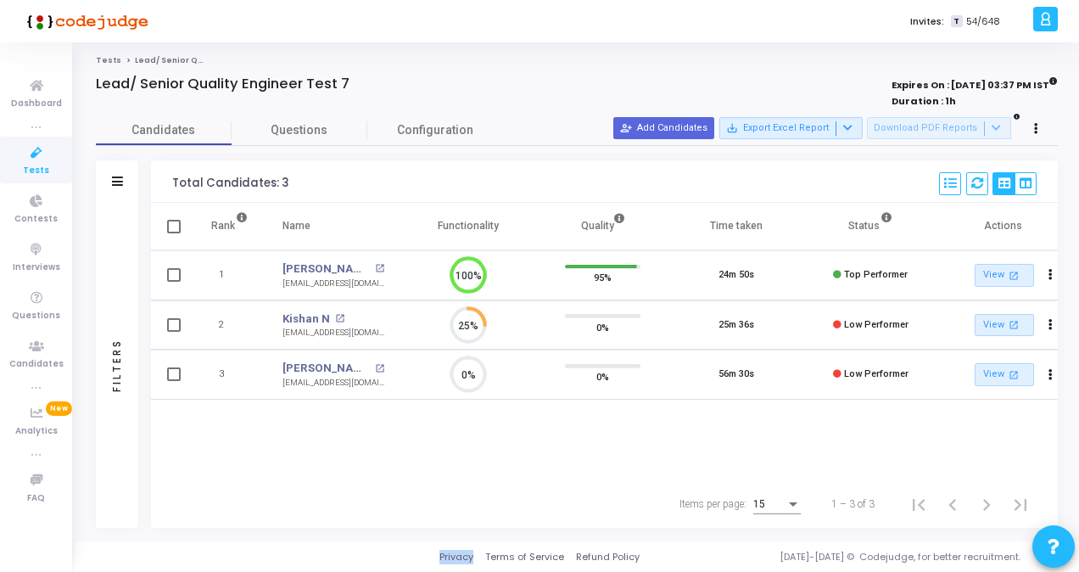
click at [27, 160] on icon at bounding box center [37, 153] width 36 height 21
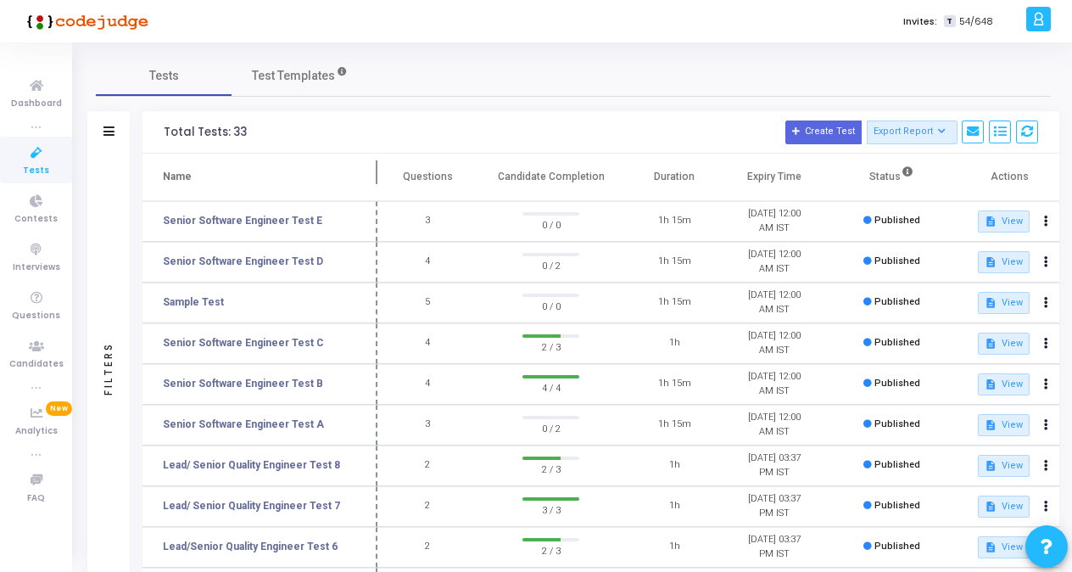
drag, startPoint x: 327, startPoint y: 173, endPoint x: 378, endPoint y: 172, distance: 50.9
click at [378, 172] on span at bounding box center [377, 177] width 17 height 47
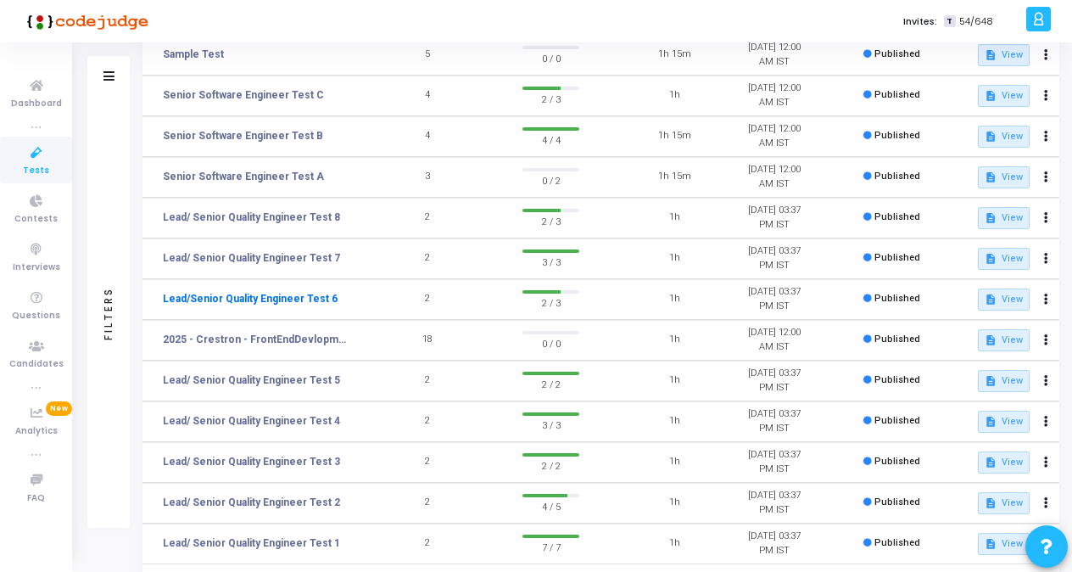
scroll to position [255, 0]
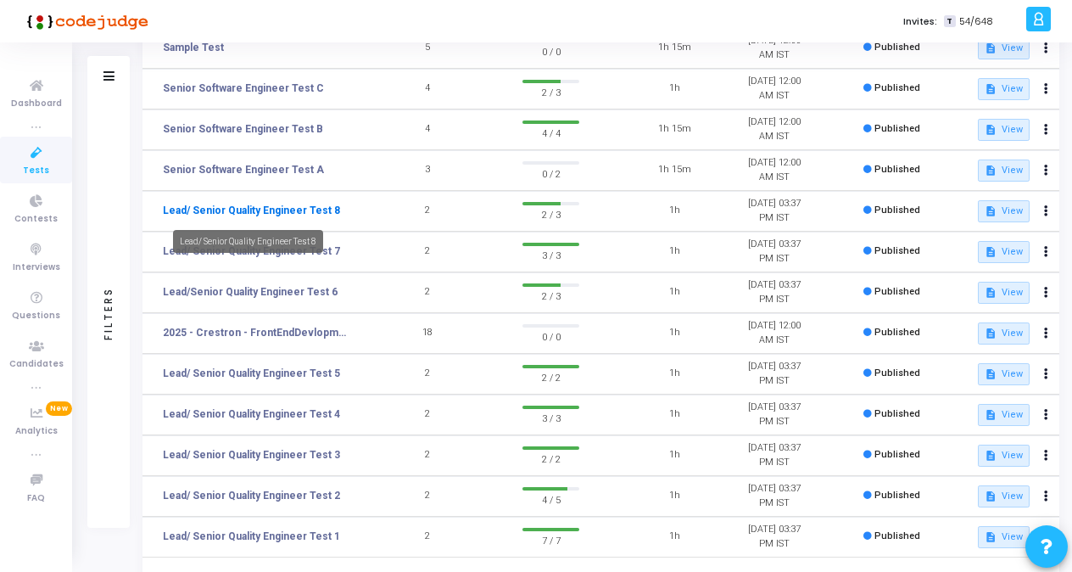
click at [314, 216] on link "Lead/ Senior Quality Engineer Test 8" at bounding box center [251, 210] width 177 height 15
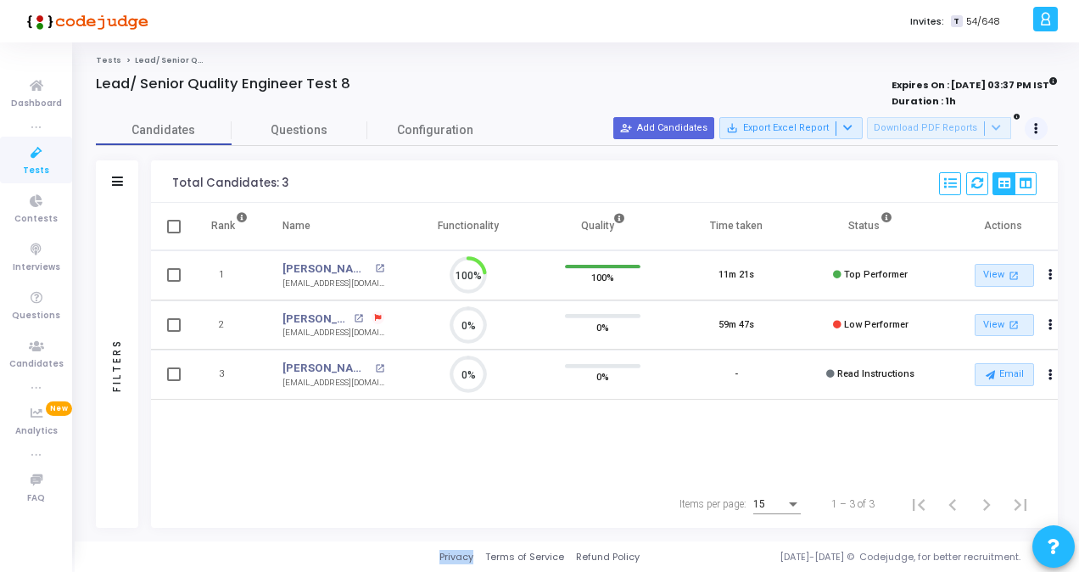
scroll to position [36, 42]
click at [1037, 134] on button at bounding box center [1037, 129] width 24 height 24
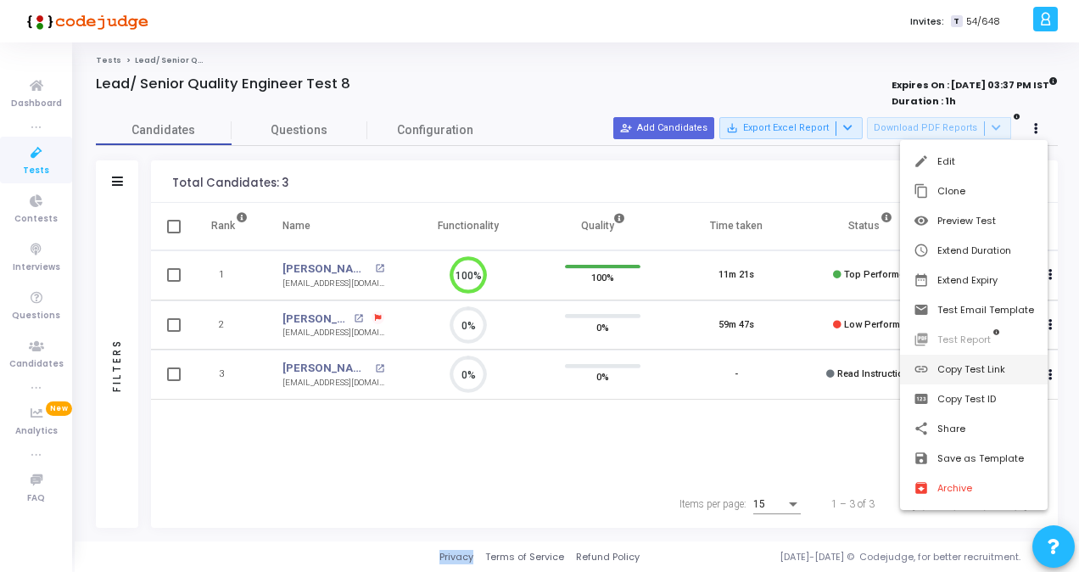
click at [981, 369] on button "link Copy Test Link" at bounding box center [974, 370] width 148 height 30
